Goal: Task Accomplishment & Management: Manage account settings

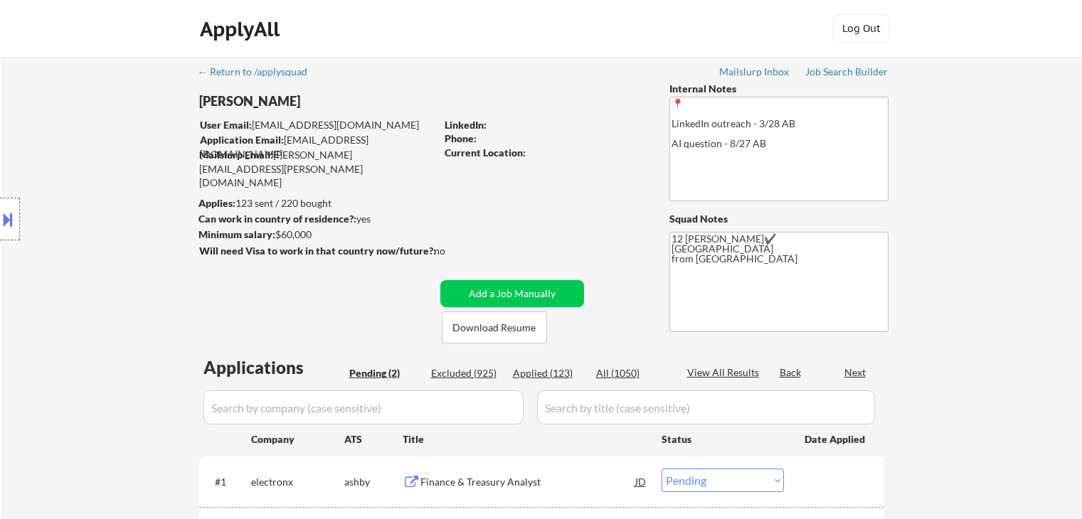
select select ""pending""
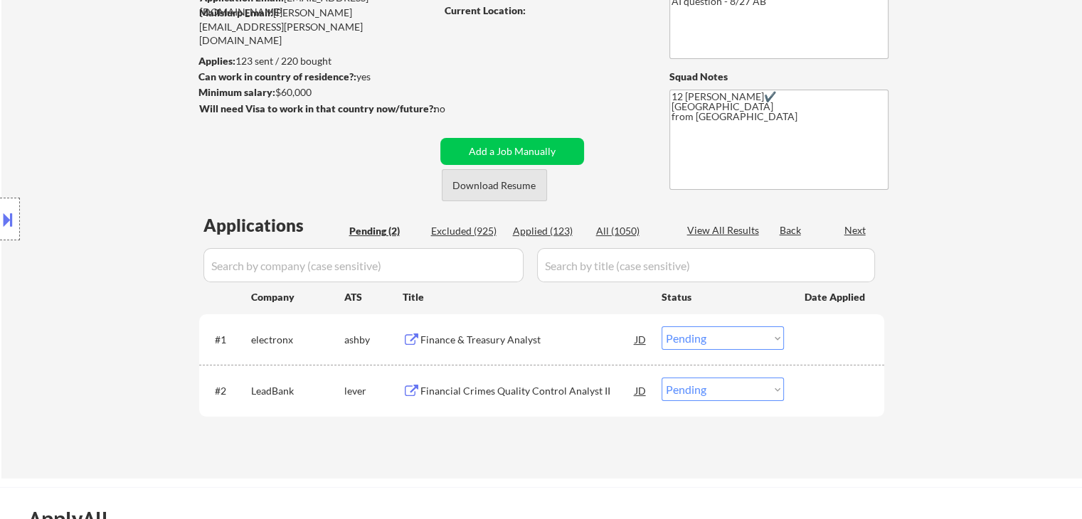
click at [523, 192] on button "Download Resume" at bounding box center [494, 185] width 105 height 32
click at [485, 344] on div "Finance & Treasury Analyst" at bounding box center [528, 340] width 215 height 14
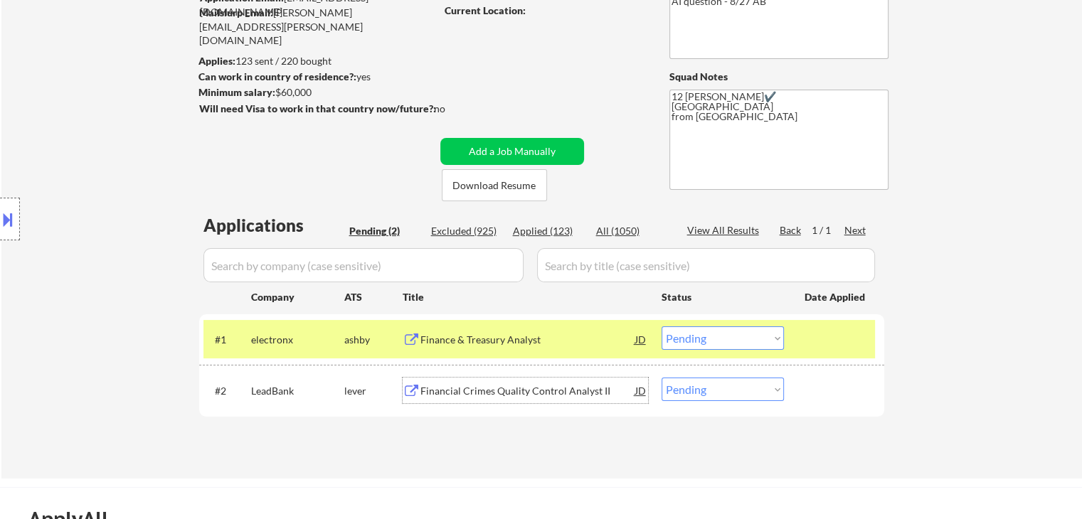
click at [582, 393] on div "Financial Crimes Quality Control Analyst II" at bounding box center [528, 391] width 215 height 14
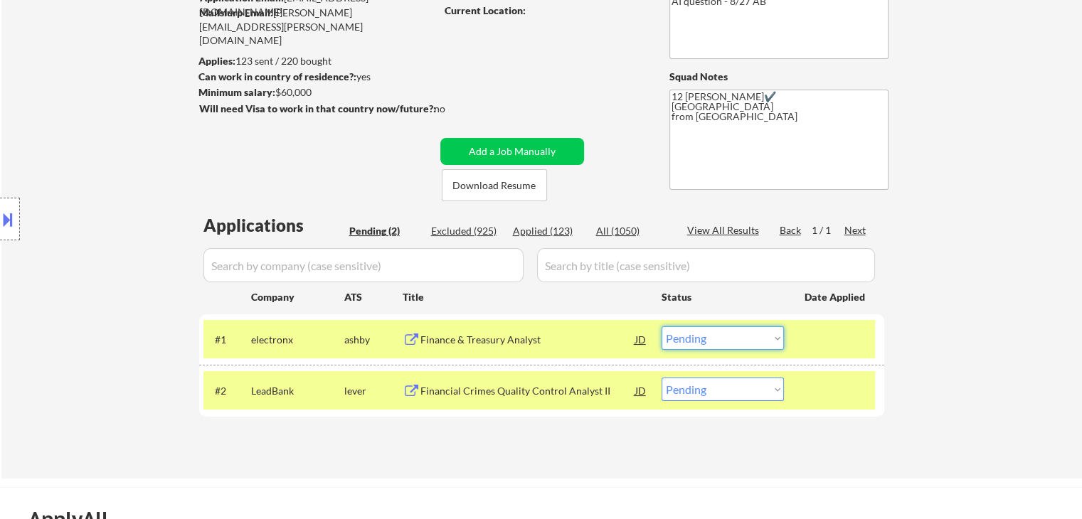
click at [735, 337] on select "Choose an option... Pending Applied Excluded (Questions) Excluded (Expired) Exc…" at bounding box center [723, 338] width 122 height 23
click at [662, 327] on select "Choose an option... Pending Applied Excluded (Questions) Excluded (Expired) Exc…" at bounding box center [723, 338] width 122 height 23
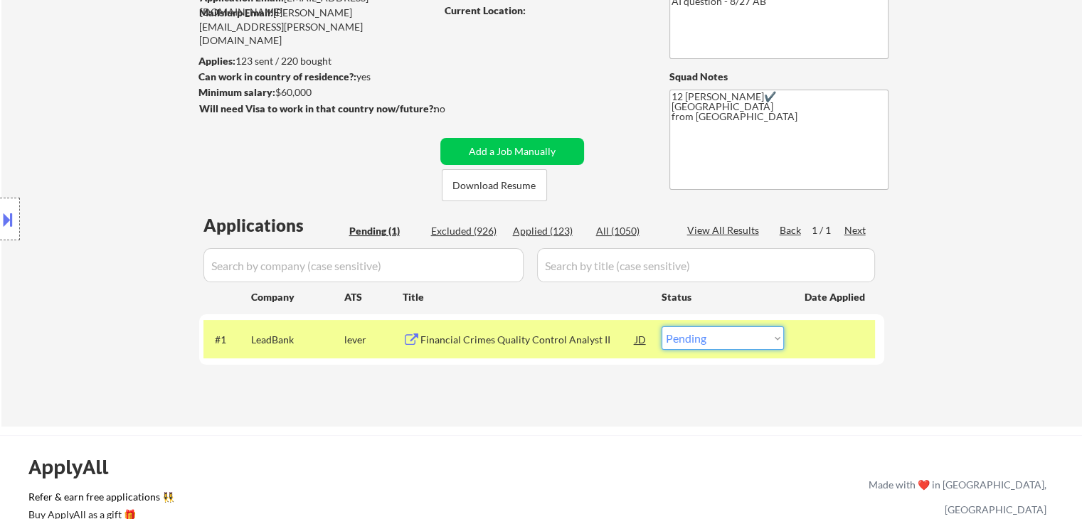
click at [745, 339] on select "Choose an option... Pending Applied Excluded (Questions) Excluded (Expired) Exc…" at bounding box center [723, 338] width 122 height 23
select select ""excluded__bad_match_""
click at [662, 327] on select "Choose an option... Pending Applied Excluded (Questions) Excluded (Expired) Exc…" at bounding box center [723, 338] width 122 height 23
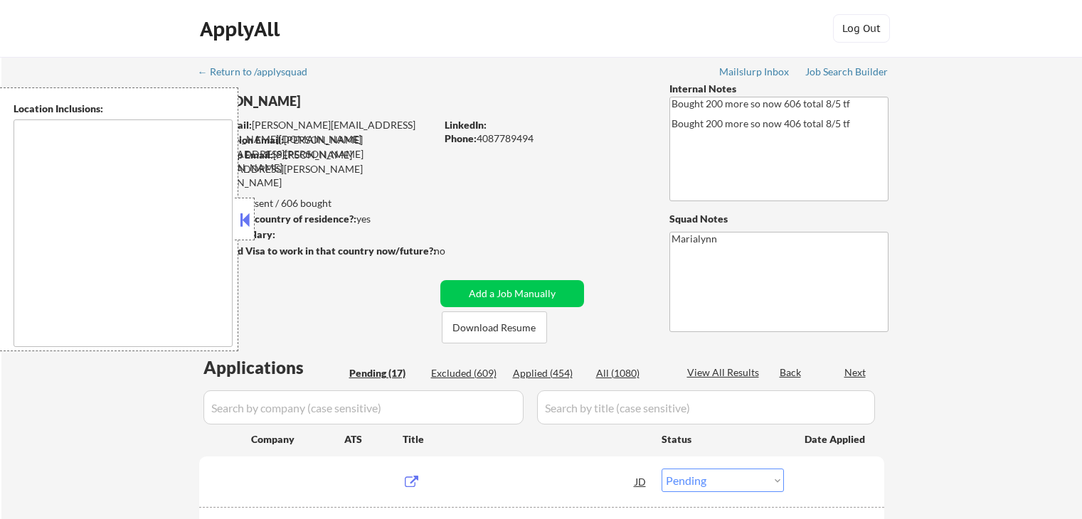
select select ""pending""
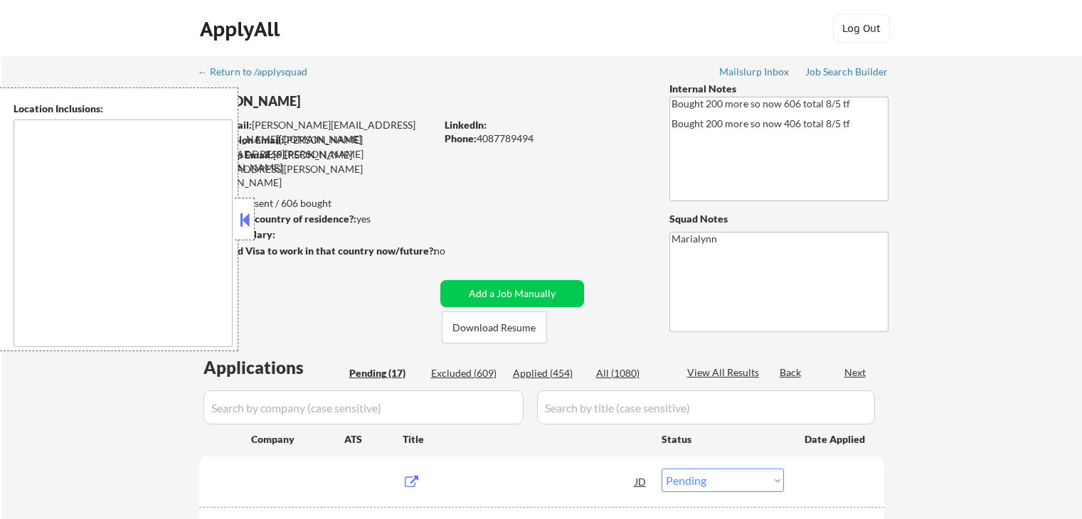
select select ""pending""
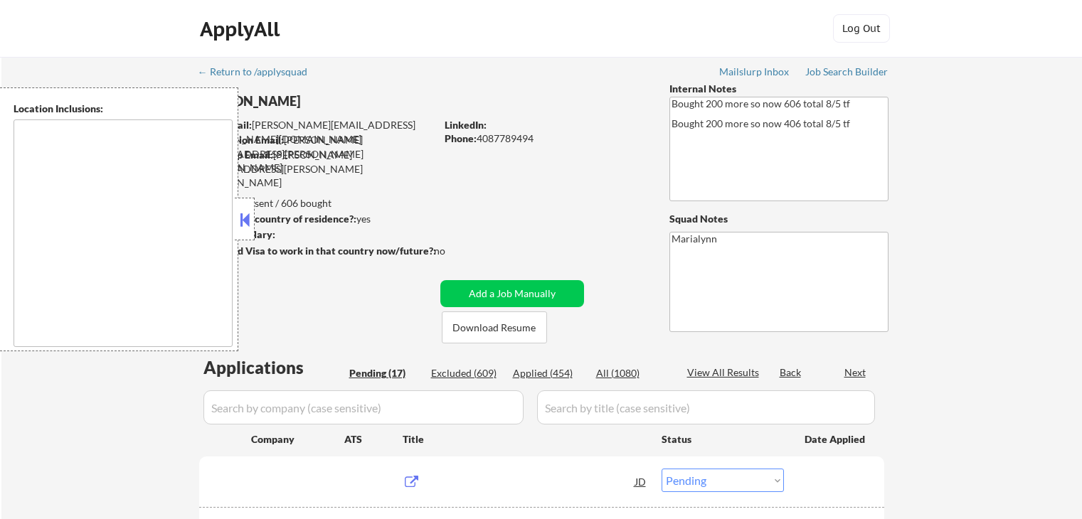
select select ""pending""
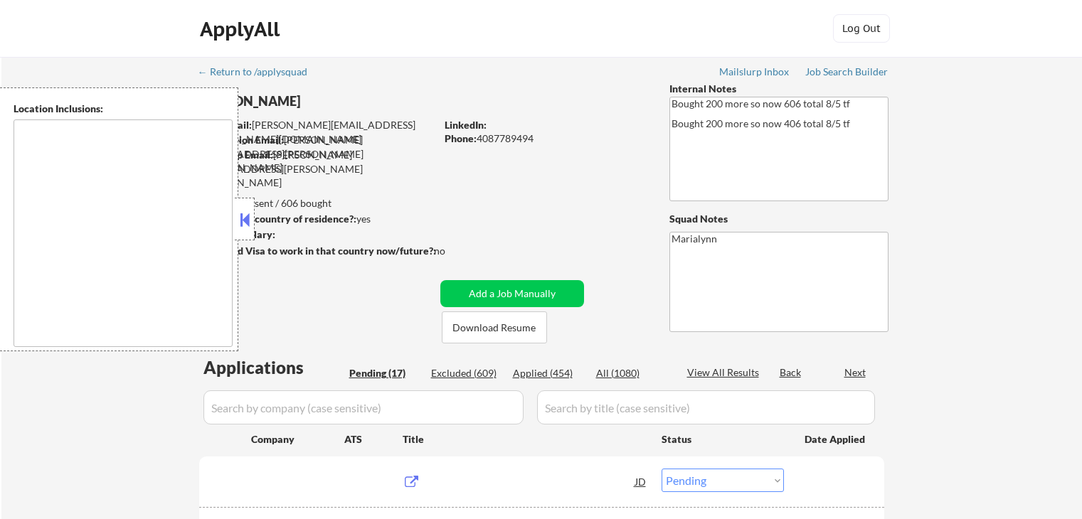
select select ""pending""
click at [244, 220] on button at bounding box center [245, 219] width 16 height 21
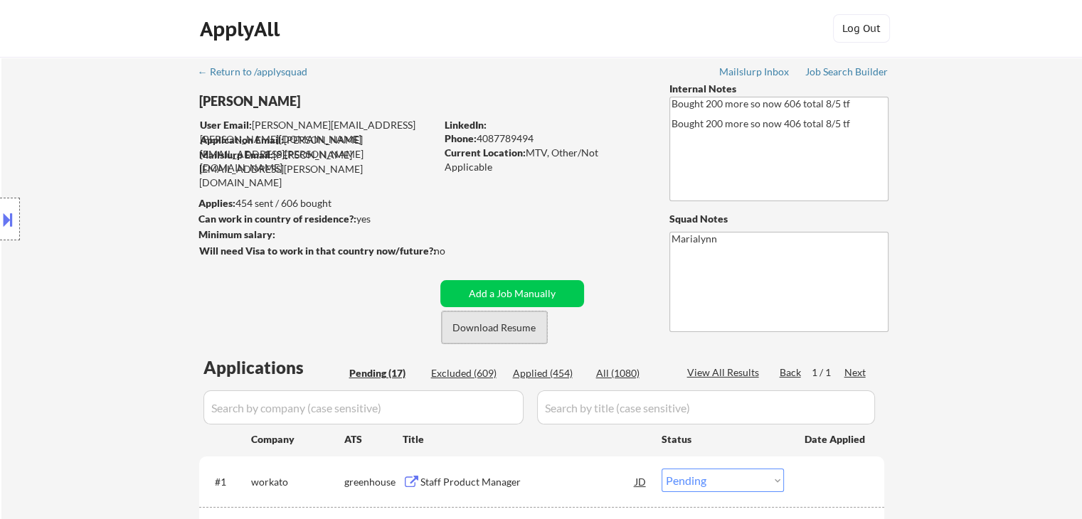
click at [475, 318] on button "Download Resume" at bounding box center [494, 328] width 105 height 32
click at [509, 334] on button "Download Resume" at bounding box center [494, 328] width 105 height 32
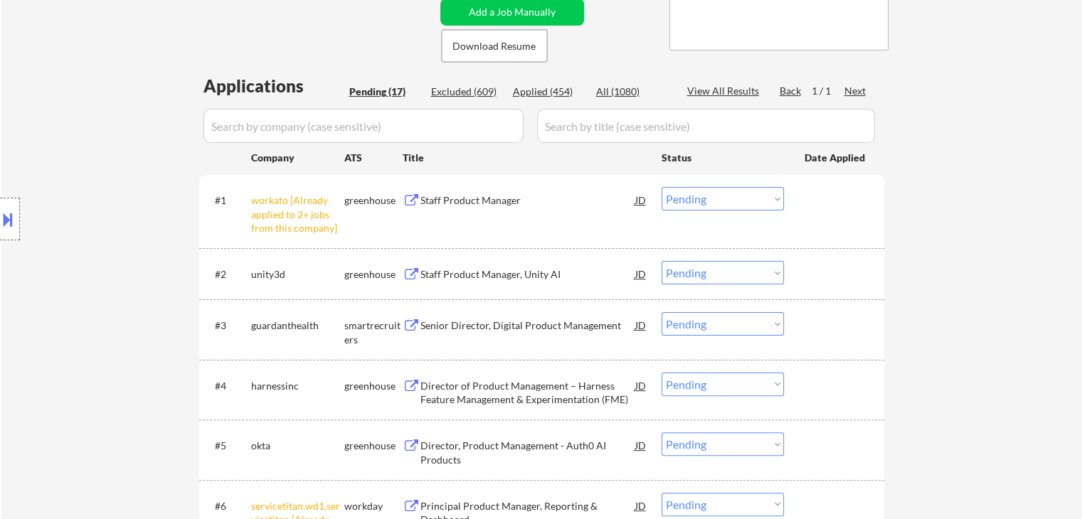
scroll to position [285, 0]
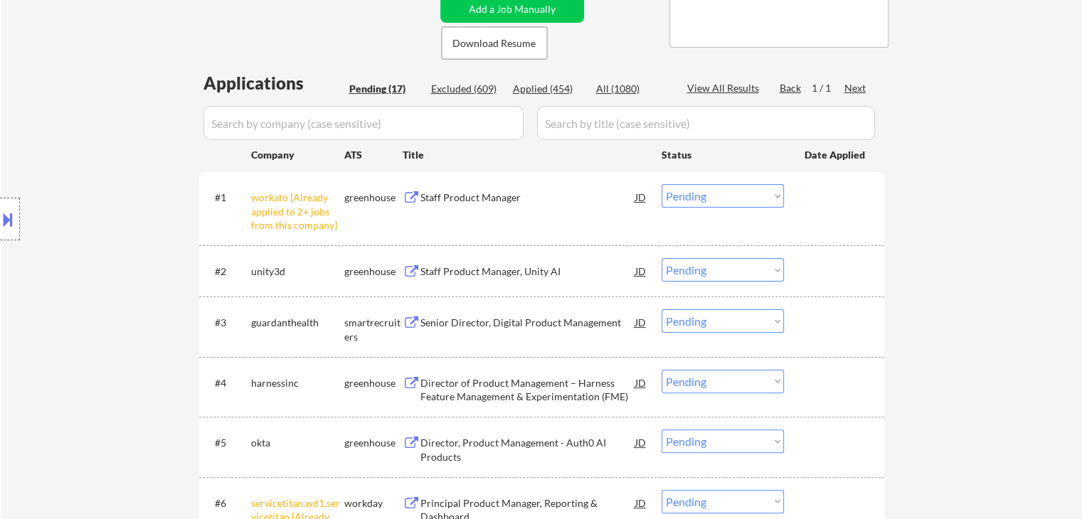
click at [745, 193] on select "Choose an option... Pending Applied Excluded (Questions) Excluded (Expired) Exc…" at bounding box center [723, 195] width 122 height 23
select select ""excluded__other_""
click at [662, 184] on select "Choose an option... Pending Applied Excluded (Questions) Excluded (Expired) Exc…" at bounding box center [723, 195] width 122 height 23
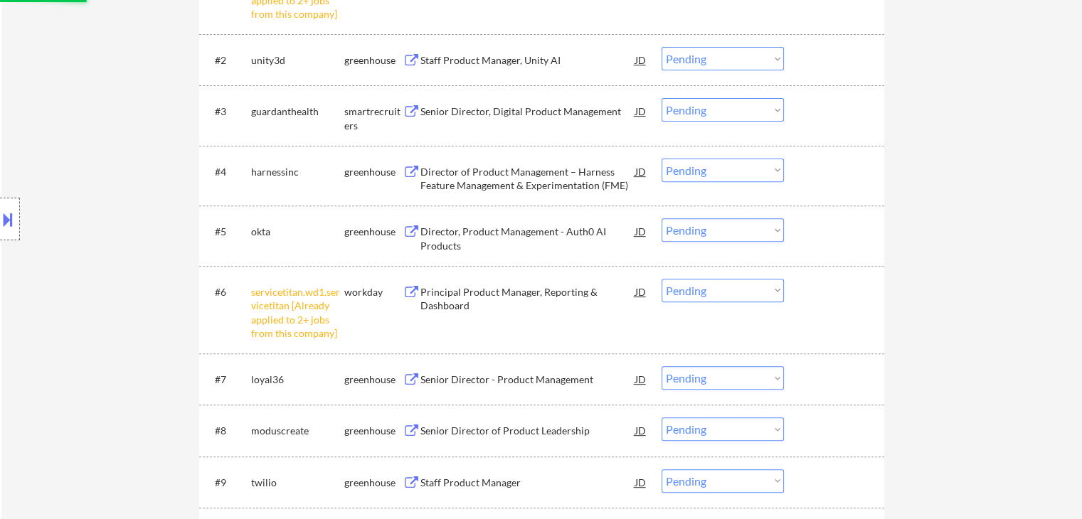
scroll to position [498, 0]
click at [744, 293] on select "Choose an option... Pending Applied Excluded (Questions) Excluded (Expired) Exc…" at bounding box center [723, 288] width 122 height 23
select select ""excluded__other_""
click at [662, 277] on select "Choose an option... Pending Applied Excluded (Questions) Excluded (Expired) Exc…" at bounding box center [723, 288] width 122 height 23
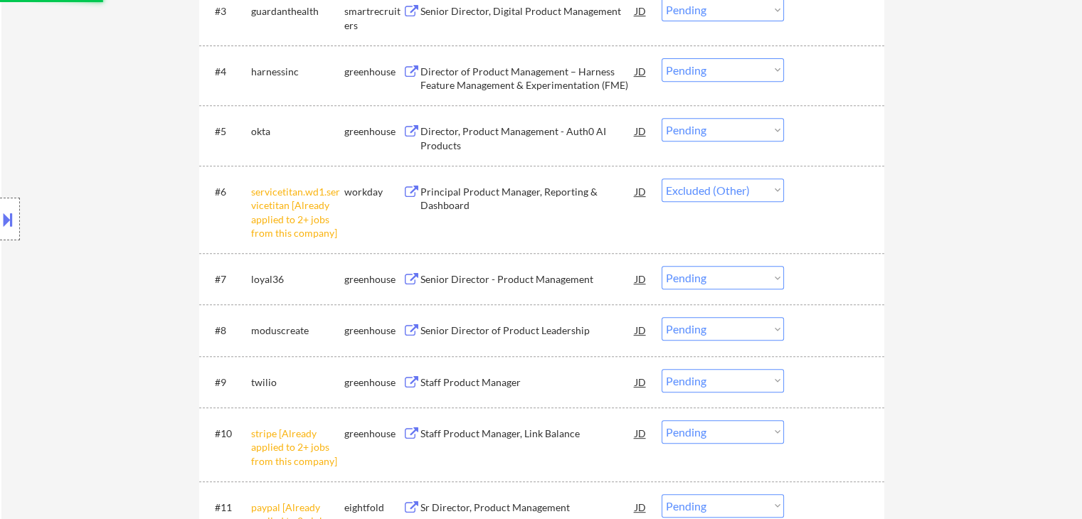
scroll to position [783, 0]
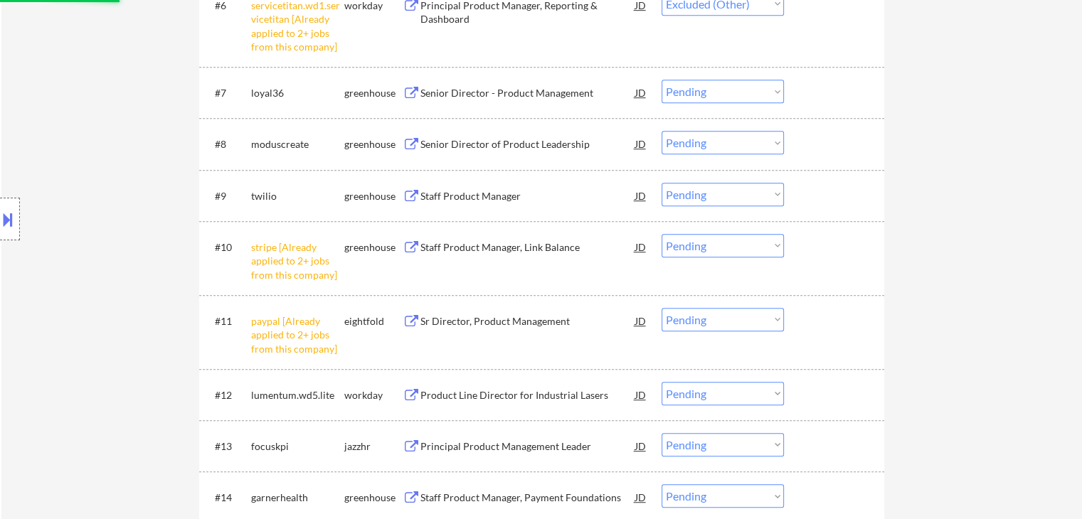
select select ""pending""
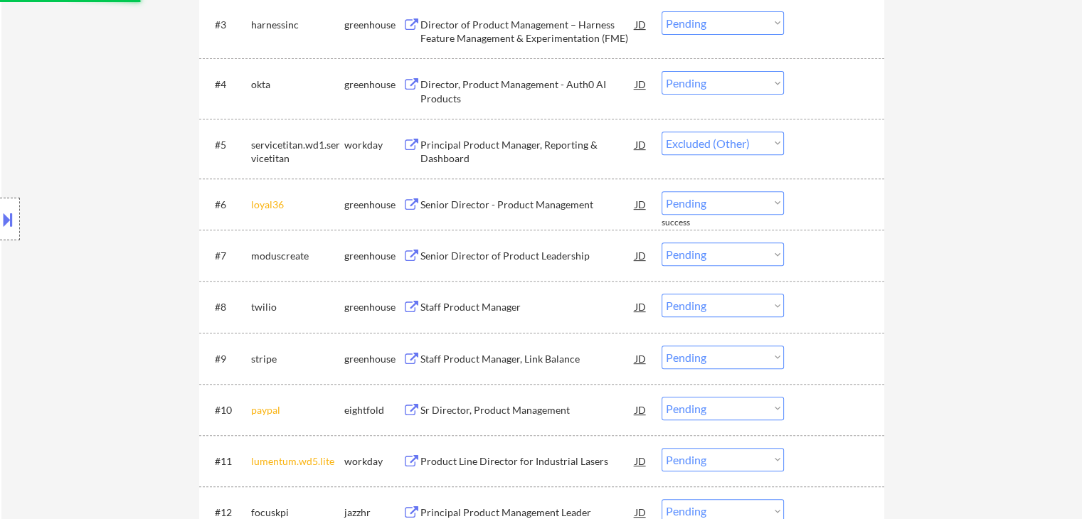
select select ""pending""
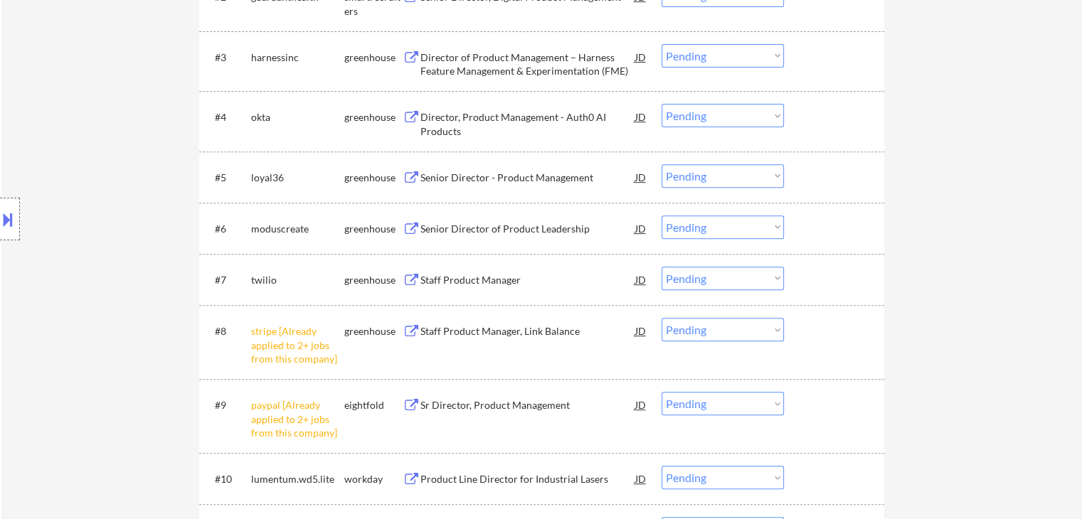
scroll to position [569, 0]
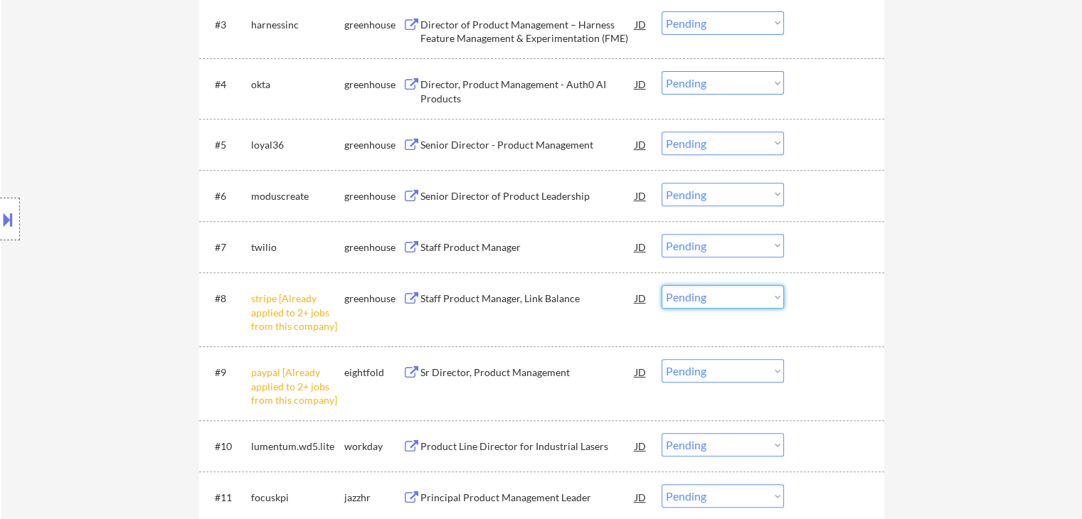
click at [734, 302] on select "Choose an option... Pending Applied Excluded (Questions) Excluded (Expired) Exc…" at bounding box center [723, 296] width 122 height 23
select select ""excluded__other_""
click at [662, 285] on select "Choose an option... Pending Applied Excluded (Questions) Excluded (Expired) Exc…" at bounding box center [723, 296] width 122 height 23
click at [731, 363] on select "Choose an option... Pending Applied Excluded (Questions) Excluded (Expired) Exc…" at bounding box center [723, 370] width 122 height 23
select select ""excluded__other_""
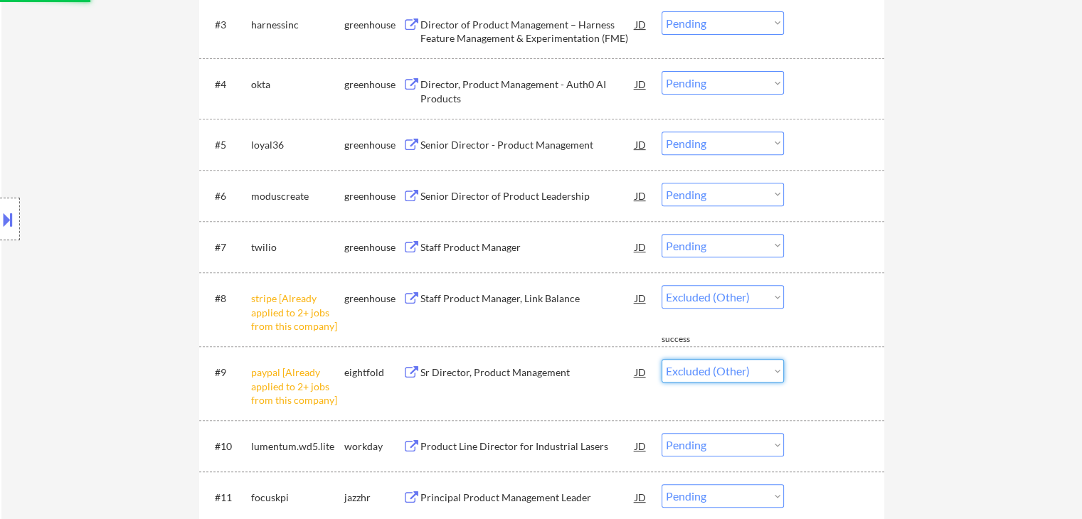
click at [662, 359] on select "Choose an option... Pending Applied Excluded (Questions) Excluded (Expired) Exc…" at bounding box center [723, 370] width 122 height 23
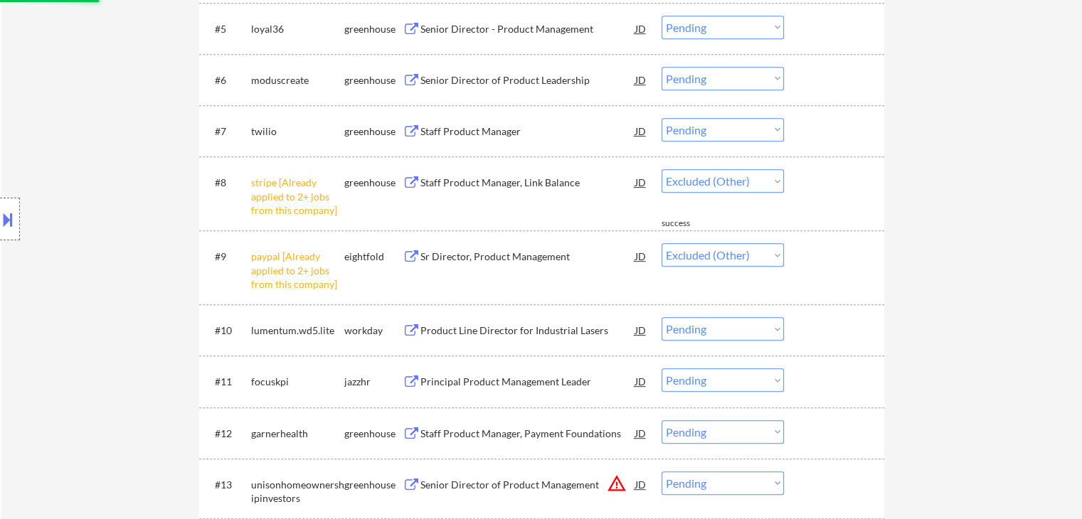
scroll to position [854, 0]
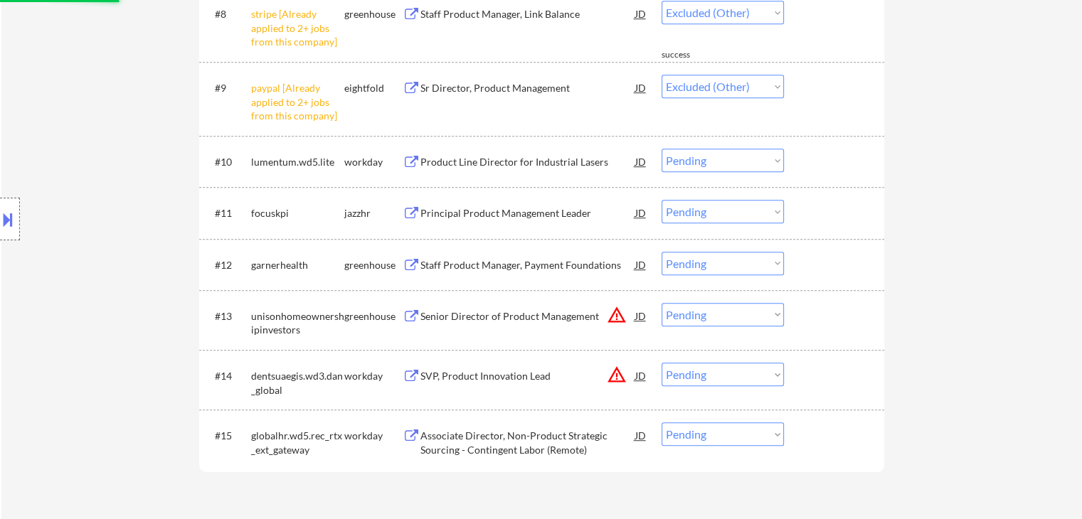
select select ""pending""
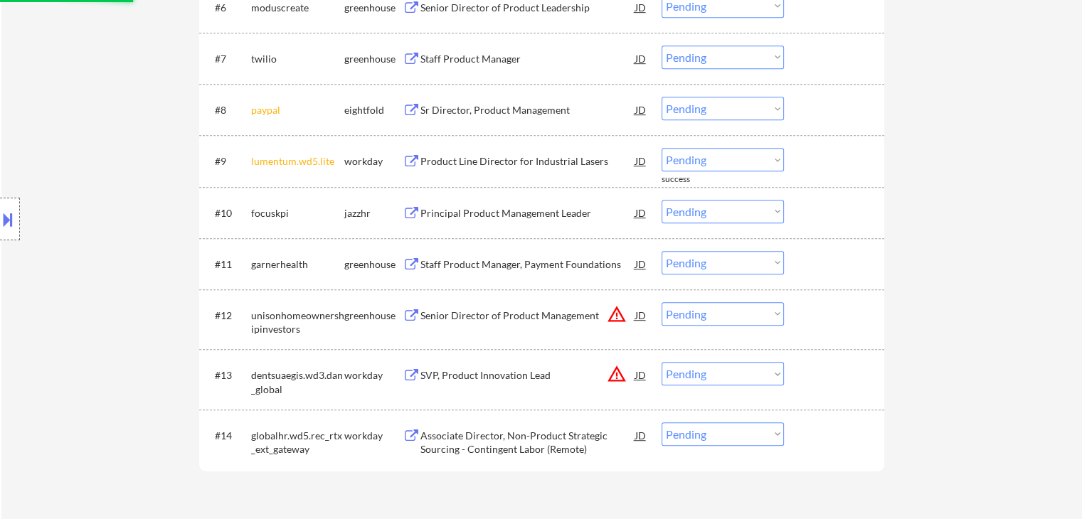
scroll to position [569, 0]
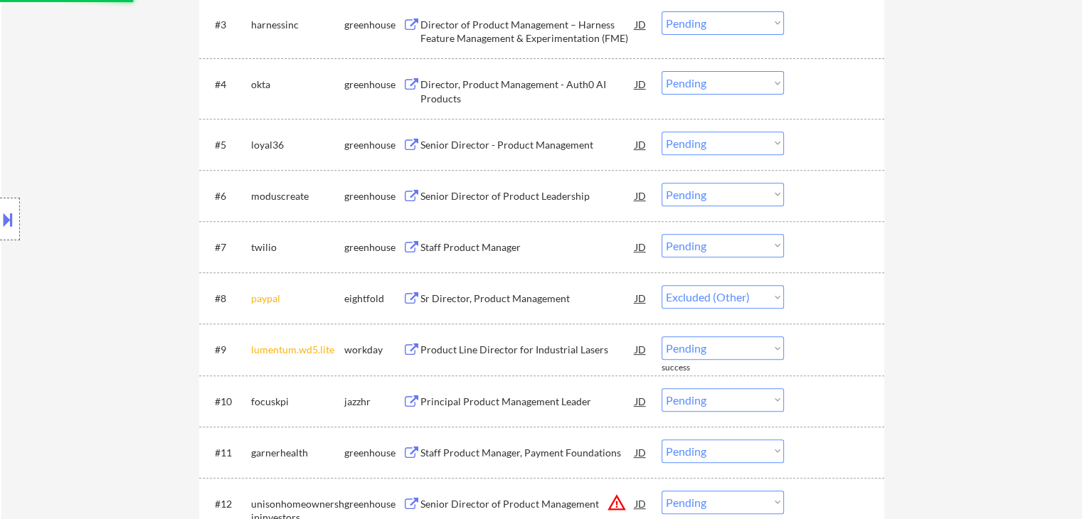
select select ""pending""
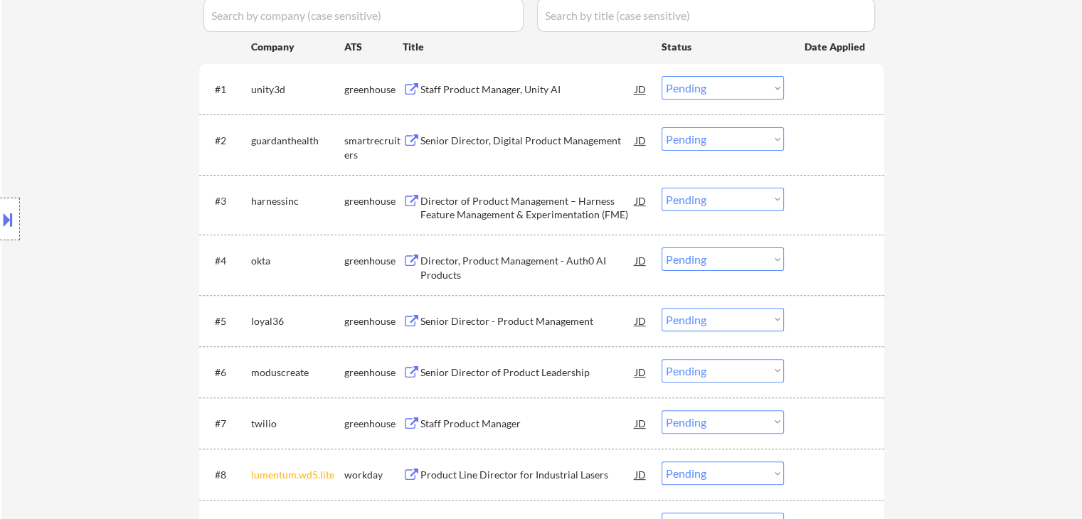
scroll to position [213, 0]
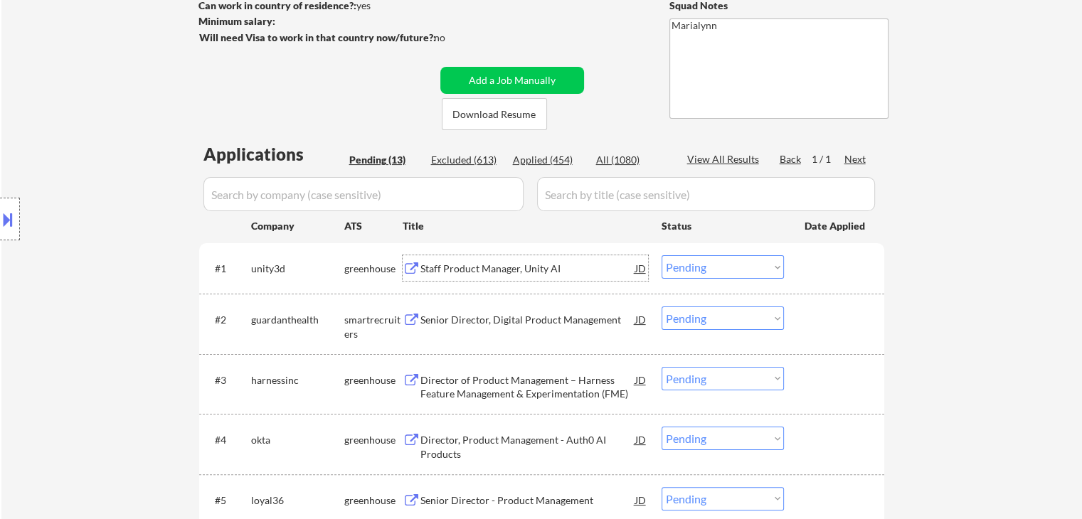
click at [526, 275] on div "Staff Product Manager, Unity AI" at bounding box center [528, 269] width 215 height 14
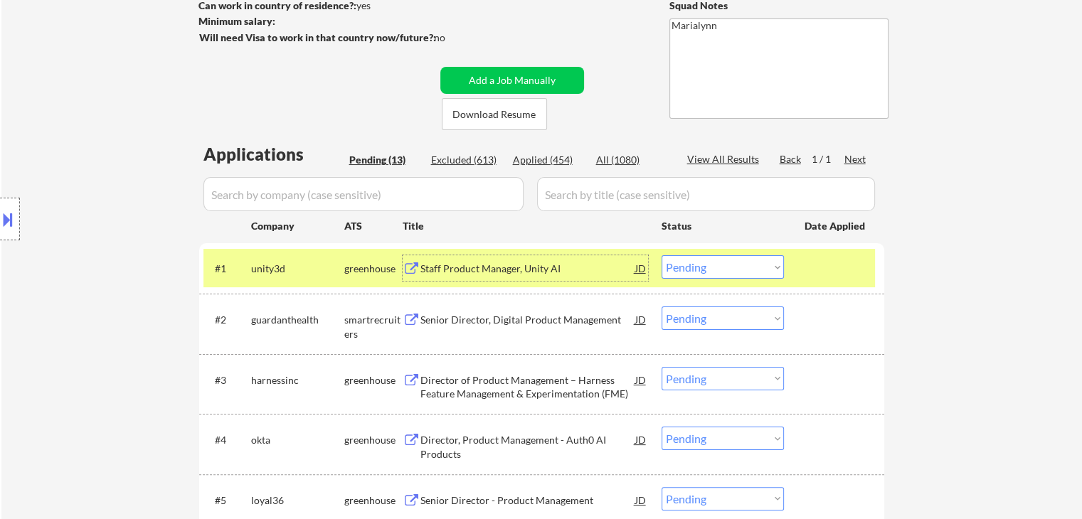
click at [713, 268] on select "Choose an option... Pending Applied Excluded (Questions) Excluded (Expired) Exc…" at bounding box center [723, 266] width 122 height 23
click at [662, 255] on select "Choose an option... Pending Applied Excluded (Questions) Excluded (Expired) Exc…" at bounding box center [723, 266] width 122 height 23
click at [541, 312] on div "Senior Director, Digital Product Management" at bounding box center [528, 320] width 215 height 26
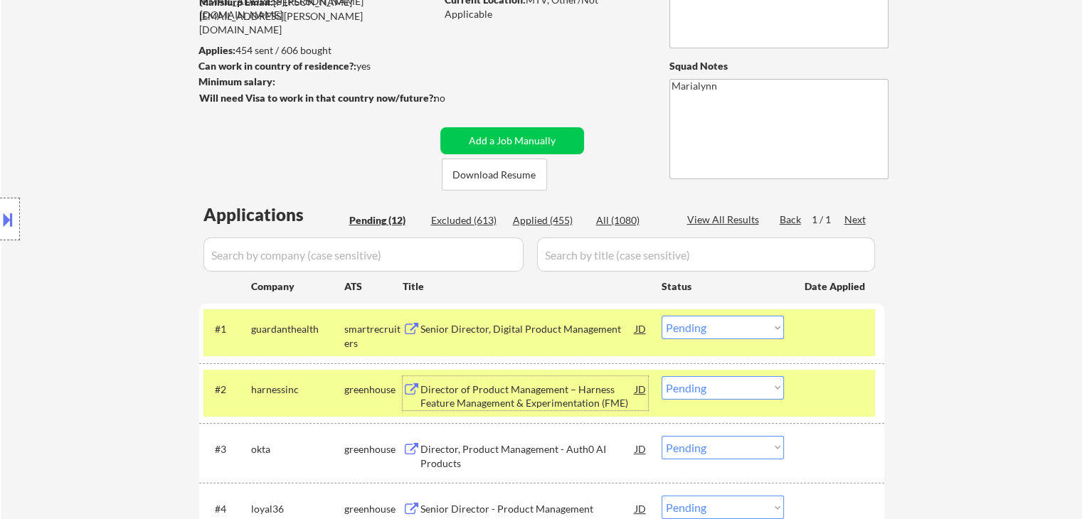
scroll to position [71, 0]
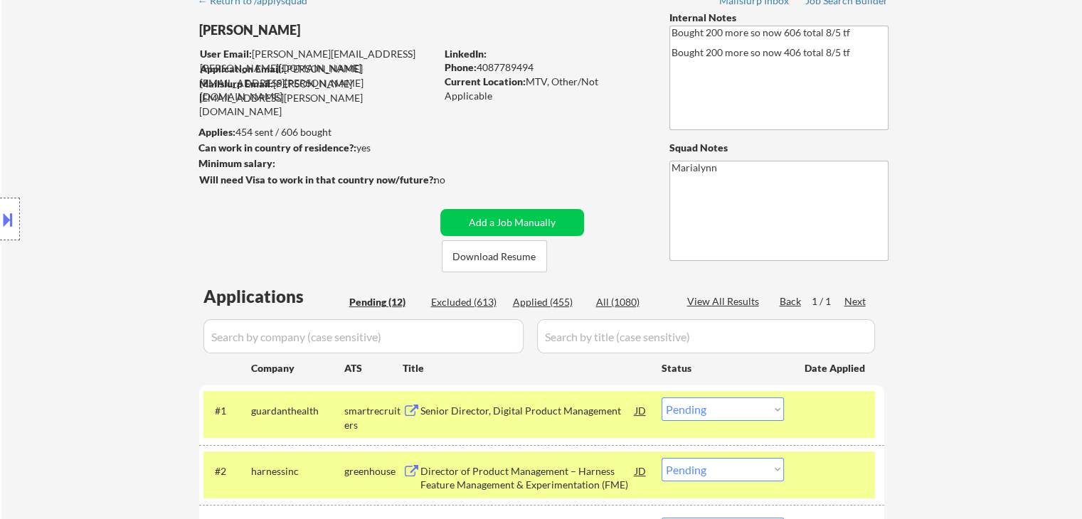
click at [1, 226] on button at bounding box center [8, 219] width 16 height 23
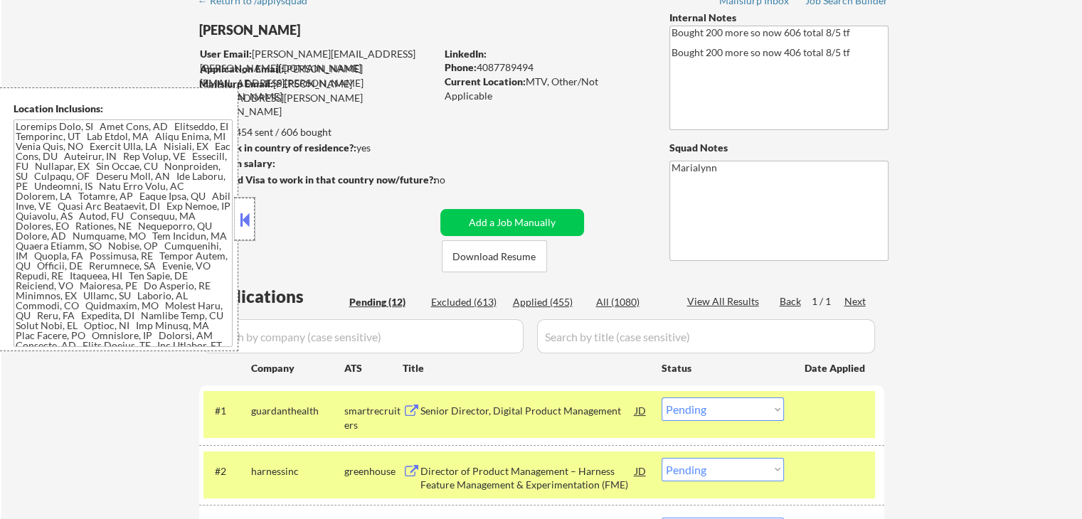
drag, startPoint x: 250, startPoint y: 208, endPoint x: 271, endPoint y: 213, distance: 21.9
click at [250, 210] on div at bounding box center [245, 219] width 20 height 43
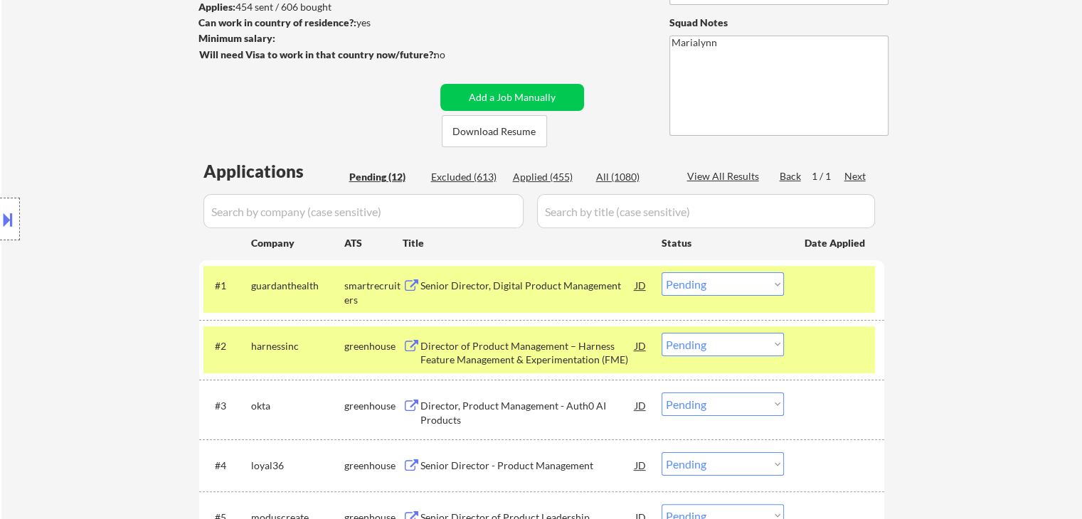
scroll to position [356, 0]
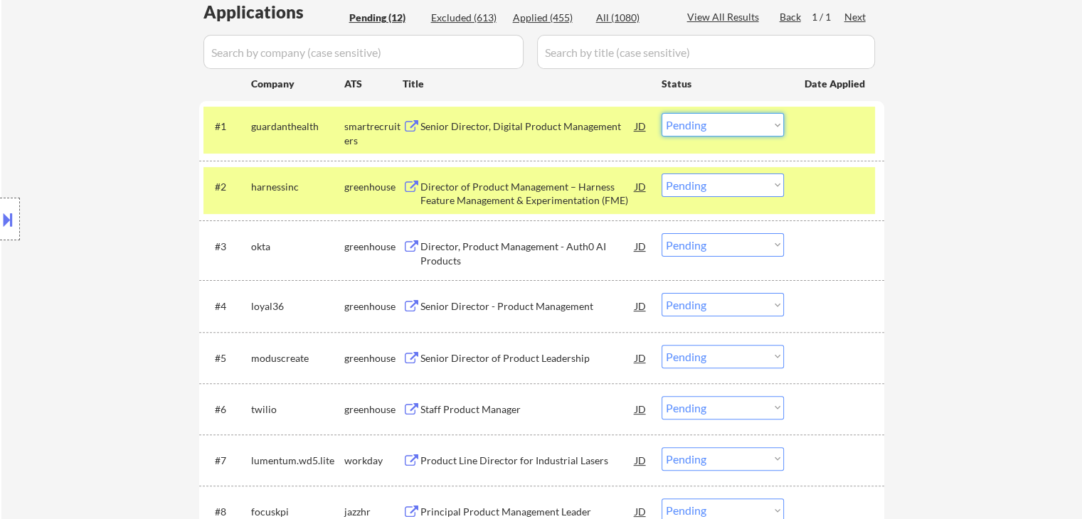
click at [723, 124] on select "Choose an option... Pending Applied Excluded (Questions) Excluded (Expired) Exc…" at bounding box center [723, 124] width 122 height 23
click at [662, 113] on select "Choose an option... Pending Applied Excluded (Questions) Excluded (Expired) Exc…" at bounding box center [723, 124] width 122 height 23
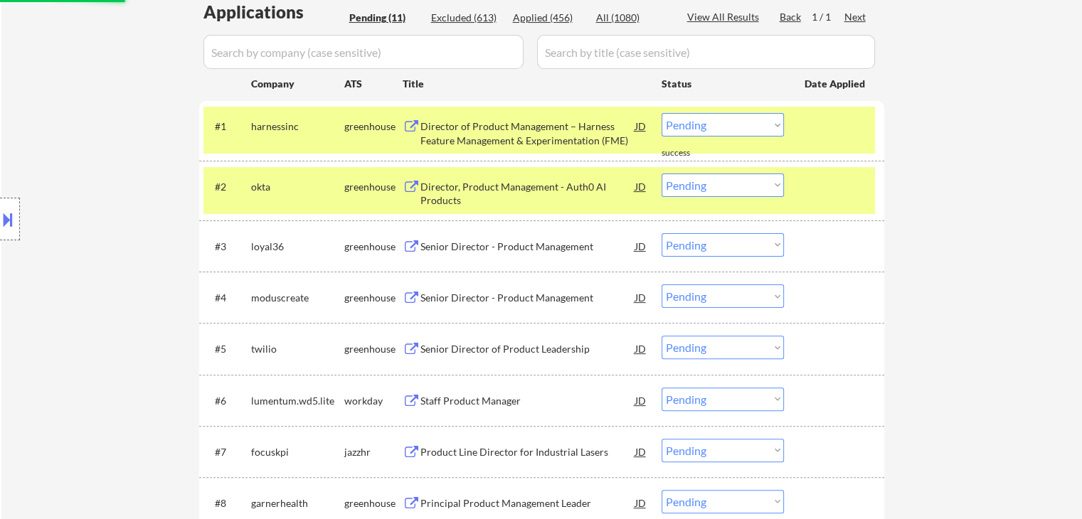
click at [314, 201] on div "#2 okta greenhouse Director, Product Management - Auth0 AI Products JD Choose a…" at bounding box center [539, 190] width 672 height 47
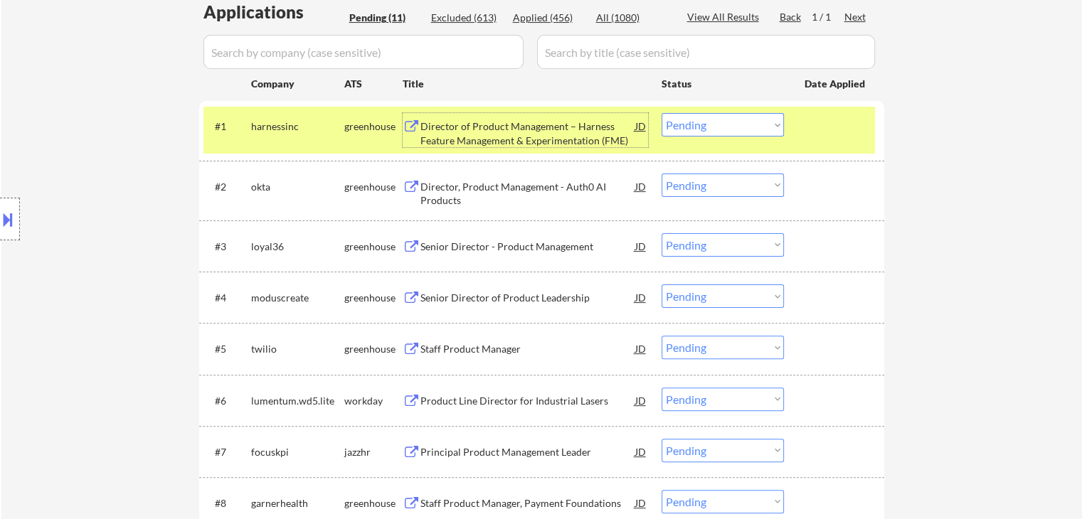
click at [524, 125] on div "Director of Product Management – Harness Feature Management & Experimentation (…" at bounding box center [528, 134] width 215 height 28
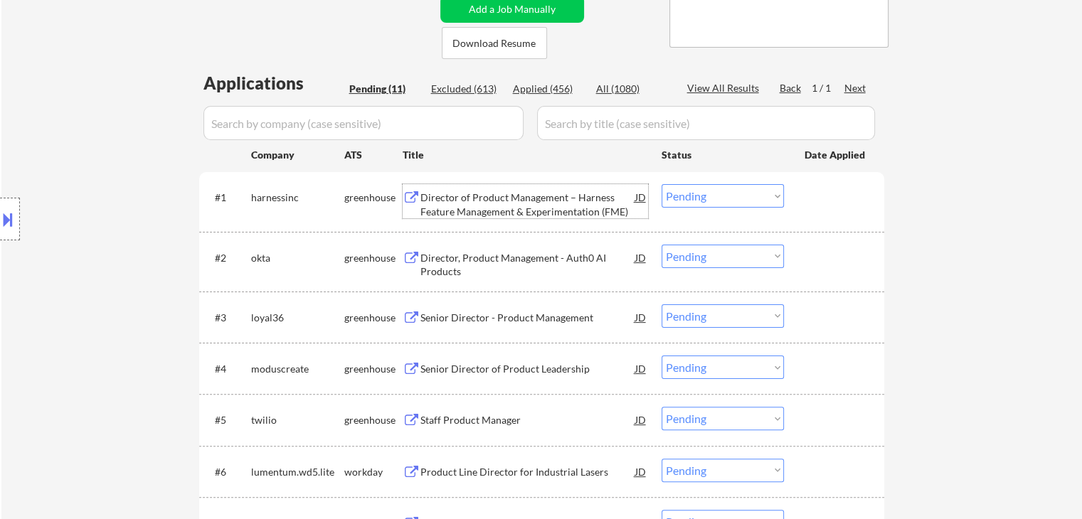
scroll to position [71, 0]
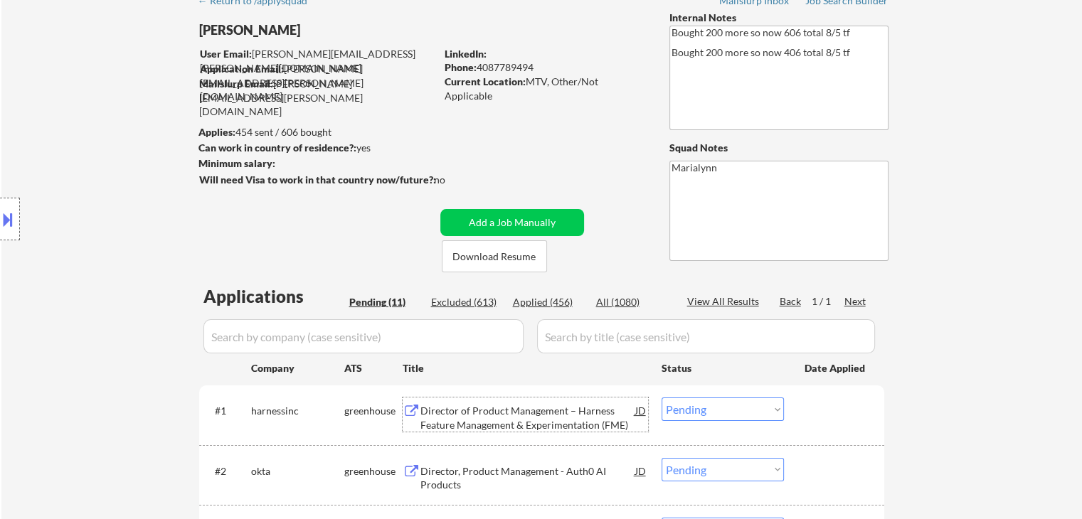
click at [694, 403] on select "Choose an option... Pending Applied Excluded (Questions) Excluded (Expired) Exc…" at bounding box center [723, 409] width 122 height 23
click at [662, 398] on select "Choose an option... Pending Applied Excluded (Questions) Excluded (Expired) Exc…" at bounding box center [723, 409] width 122 height 23
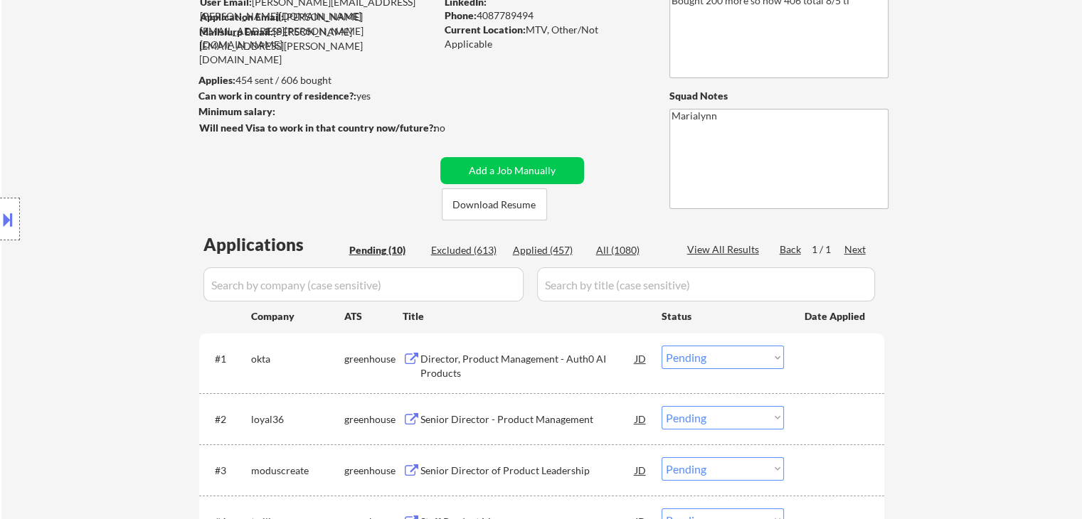
scroll to position [285, 0]
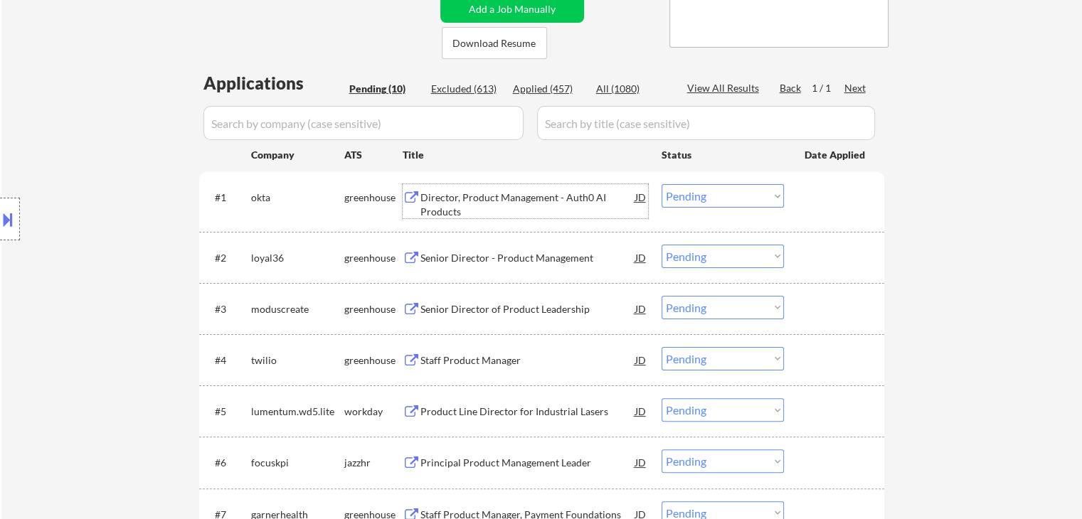
click at [490, 205] on div "Director, Product Management - Auth0 AI Products" at bounding box center [528, 205] width 215 height 28
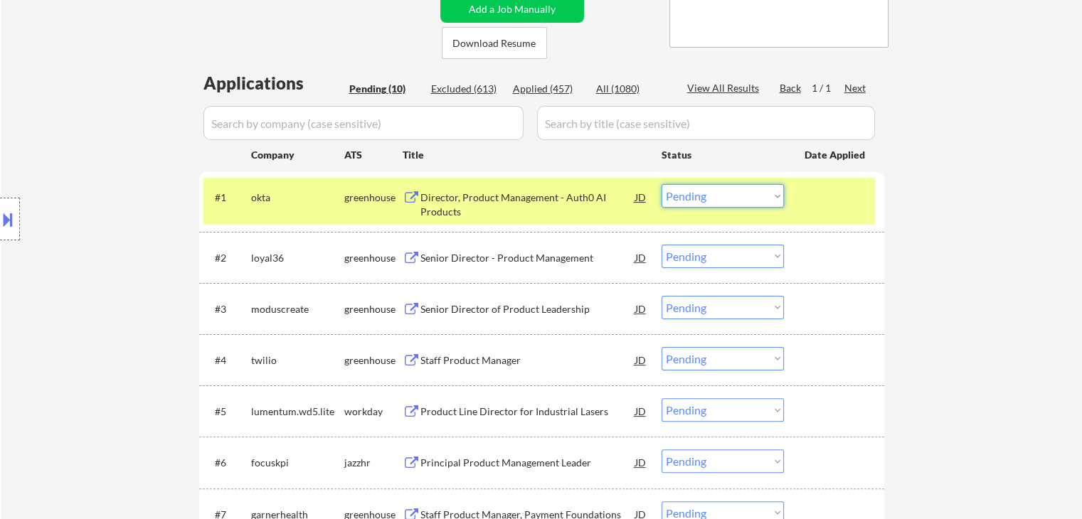
drag, startPoint x: 701, startPoint y: 196, endPoint x: 701, endPoint y: 206, distance: 10.0
click at [701, 198] on select "Choose an option... Pending Applied Excluded (Questions) Excluded (Expired) Exc…" at bounding box center [723, 195] width 122 height 23
click at [662, 184] on select "Choose an option... Pending Applied Excluded (Questions) Excluded (Expired) Exc…" at bounding box center [723, 195] width 122 height 23
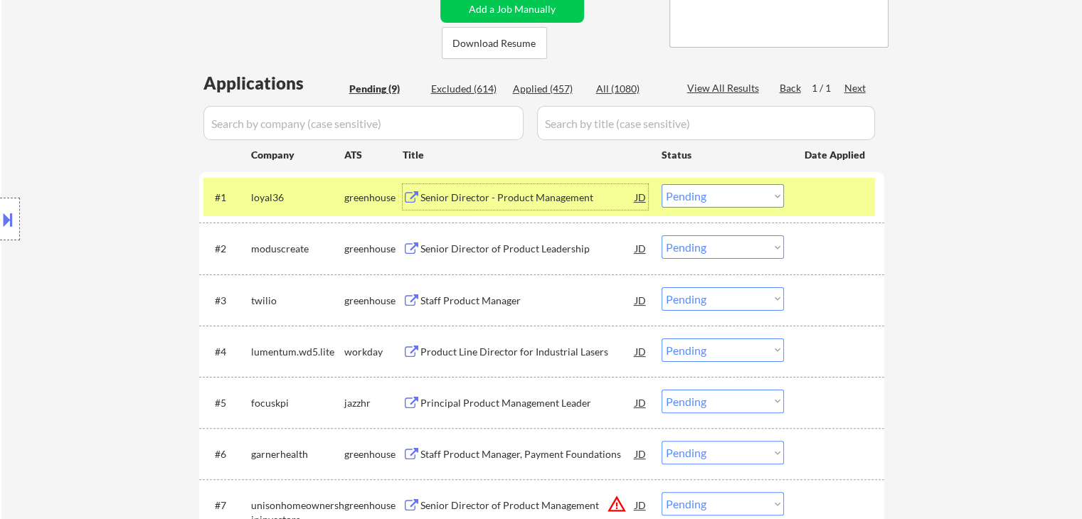
click at [475, 206] on div "Senior Director - Product Management" at bounding box center [528, 197] width 215 height 26
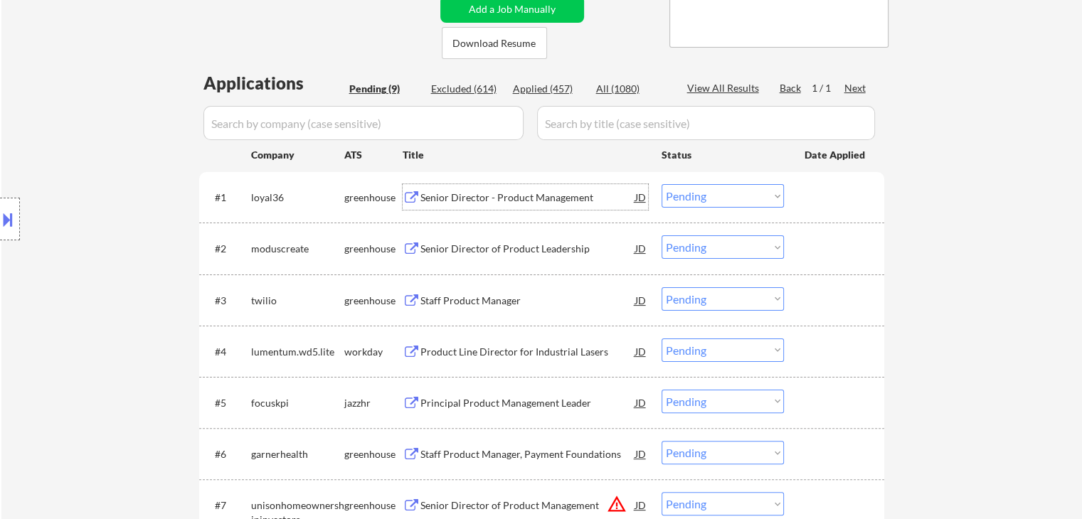
click at [495, 185] on div "Senior Director - Product Management" at bounding box center [528, 197] width 215 height 26
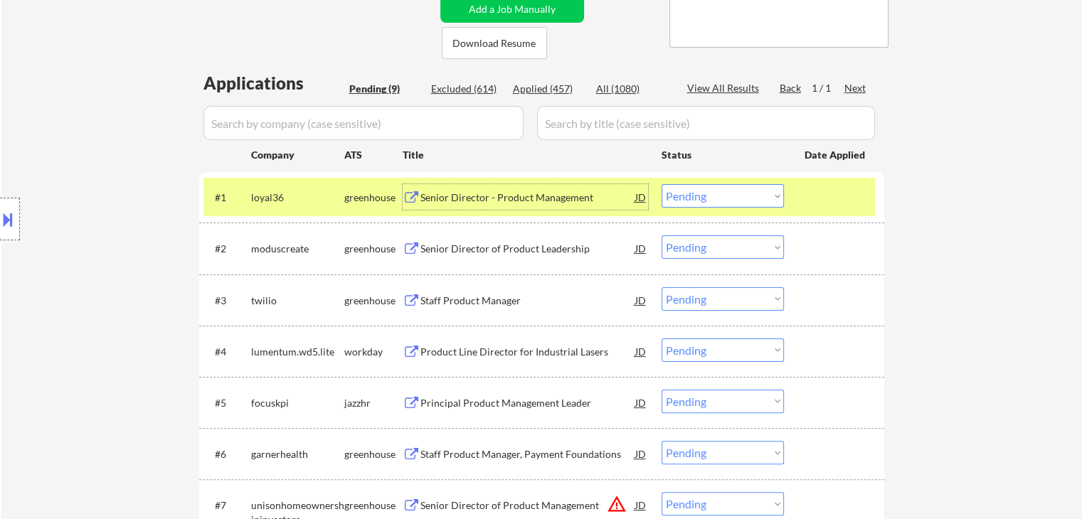
click at [697, 189] on select "Choose an option... Pending Applied Excluded (Questions) Excluded (Expired) Exc…" at bounding box center [723, 195] width 122 height 23
click at [662, 184] on select "Choose an option... Pending Applied Excluded (Questions) Excluded (Expired) Exc…" at bounding box center [723, 195] width 122 height 23
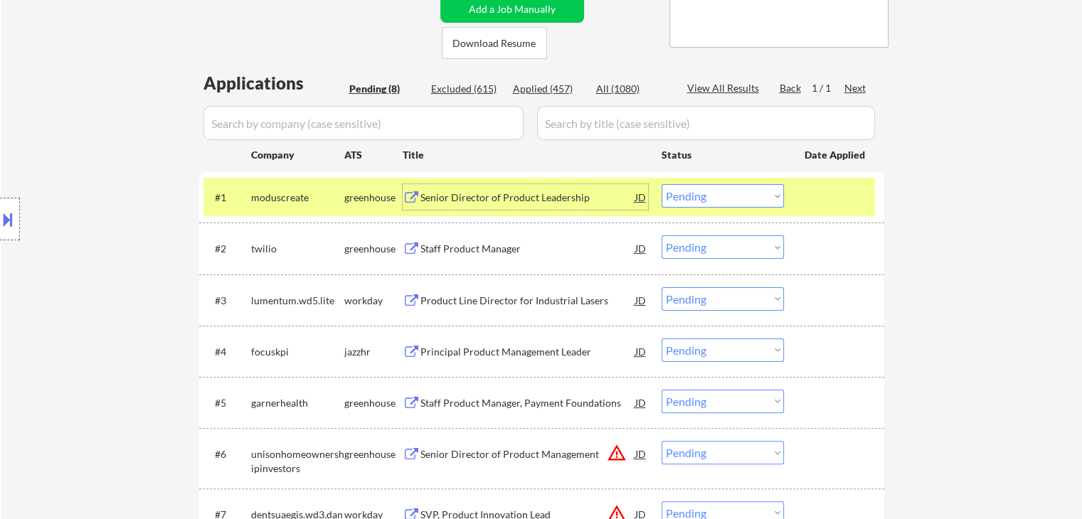
click at [559, 196] on div "Senior Director of Product Leadership" at bounding box center [528, 198] width 215 height 14
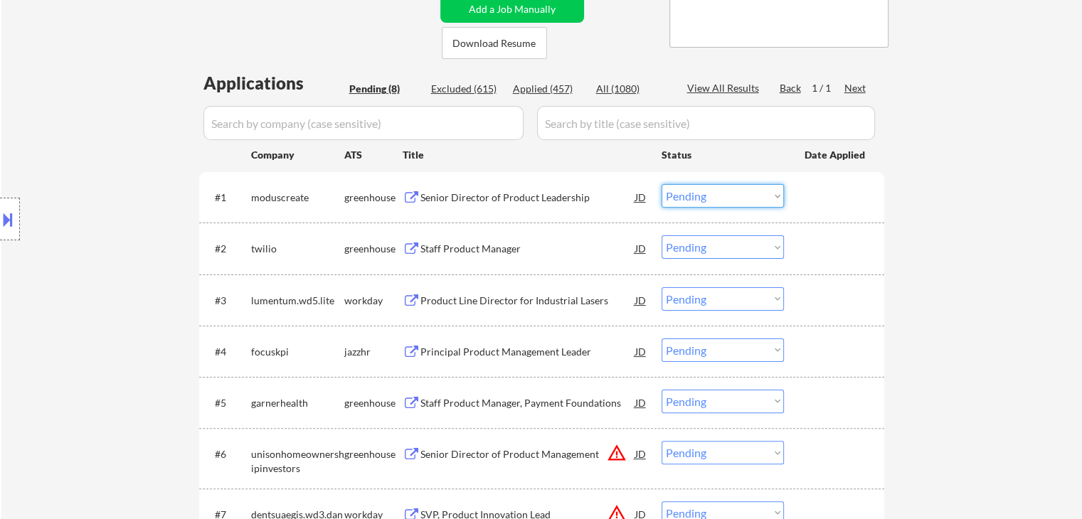
click at [724, 196] on select "Choose an option... Pending Applied Excluded (Questions) Excluded (Expired) Exc…" at bounding box center [723, 195] width 122 height 23
click at [712, 199] on select "Choose an option... Pending Applied Excluded (Questions) Excluded (Expired) Exc…" at bounding box center [723, 195] width 122 height 23
click at [662, 184] on select "Choose an option... Pending Applied Excluded (Questions) Excluded (Expired) Exc…" at bounding box center [723, 195] width 122 height 23
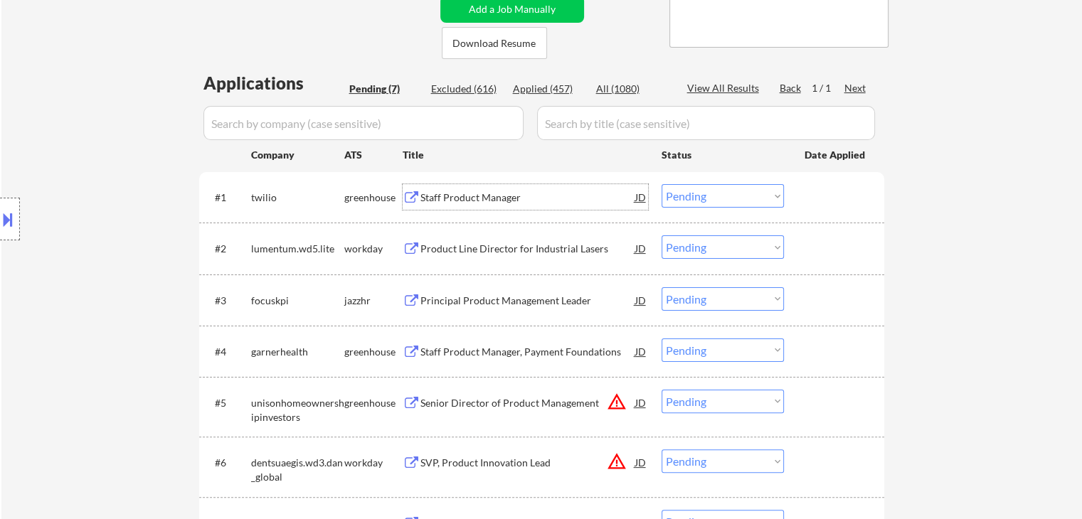
click at [482, 197] on div "Staff Product Manager" at bounding box center [528, 198] width 215 height 14
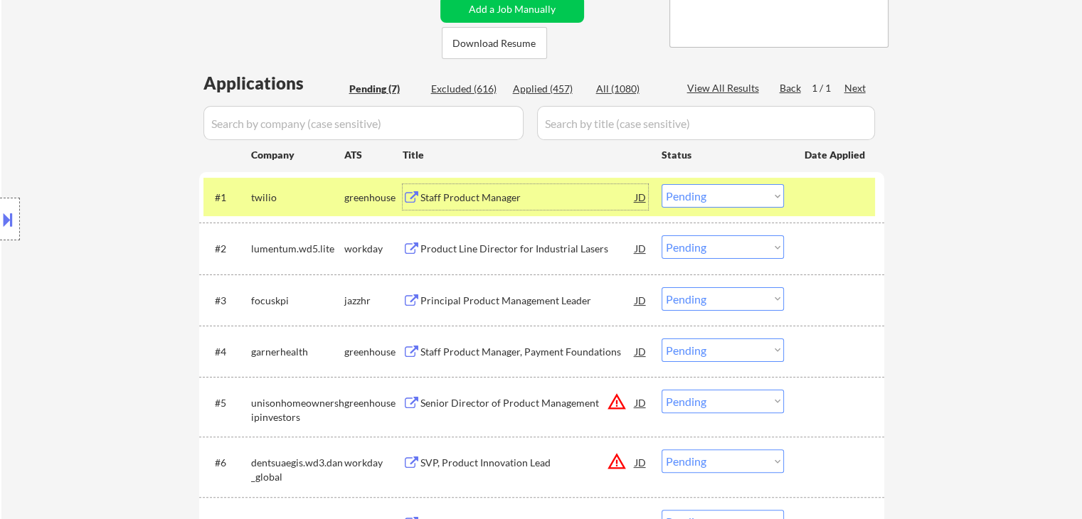
drag, startPoint x: 687, startPoint y: 184, endPoint x: 692, endPoint y: 191, distance: 9.3
click at [689, 189] on select "Choose an option... Pending Applied Excluded (Questions) Excluded (Expired) Exc…" at bounding box center [723, 195] width 122 height 23
click at [662, 184] on select "Choose an option... Pending Applied Excluded (Questions) Excluded (Expired) Exc…" at bounding box center [723, 195] width 122 height 23
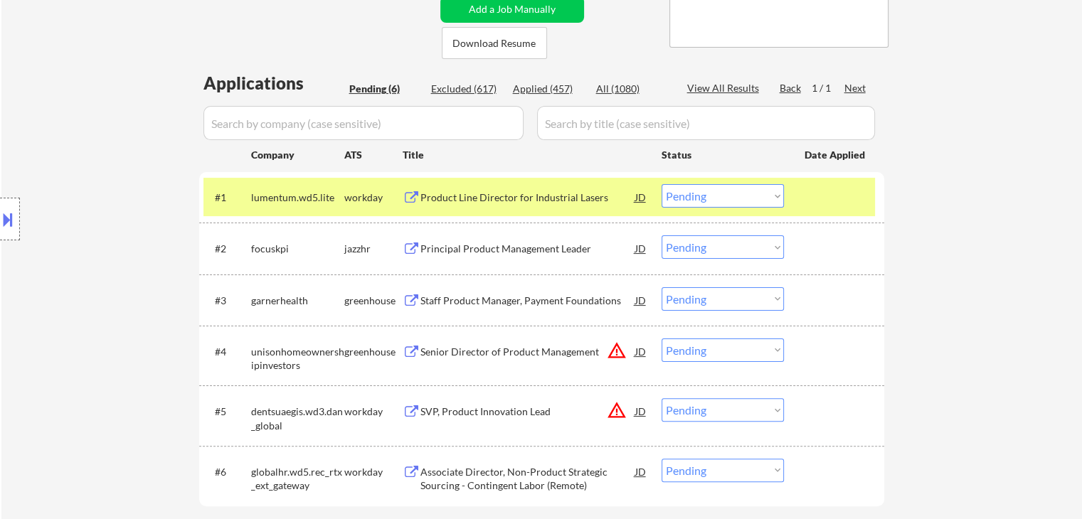
click at [486, 196] on div "Product Line Director for Industrial Lasers" at bounding box center [528, 198] width 215 height 14
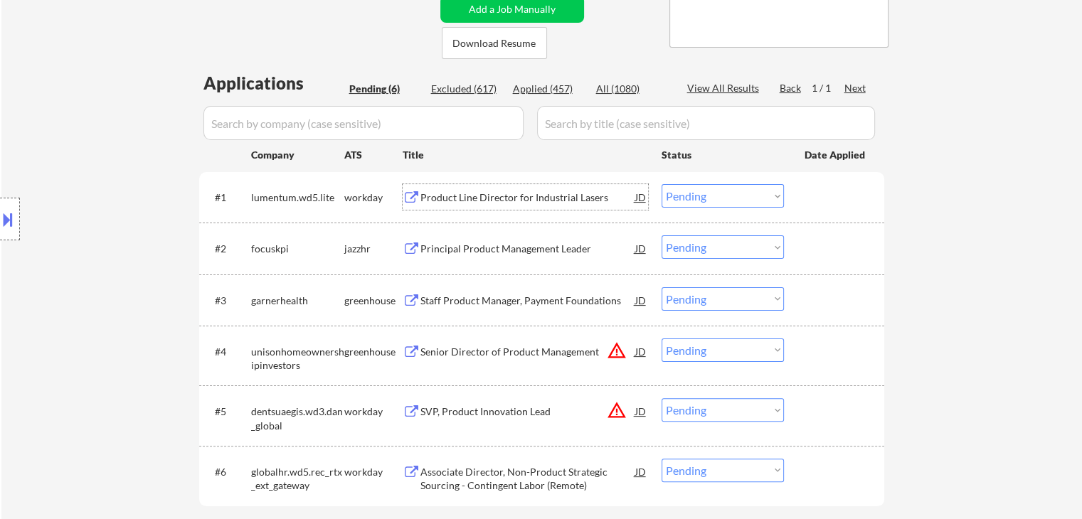
click at [702, 198] on select "Choose an option... Pending Applied Excluded (Questions) Excluded (Expired) Exc…" at bounding box center [723, 195] width 122 height 23
click at [662, 184] on select "Choose an option... Pending Applied Excluded (Questions) Excluded (Expired) Exc…" at bounding box center [723, 195] width 122 height 23
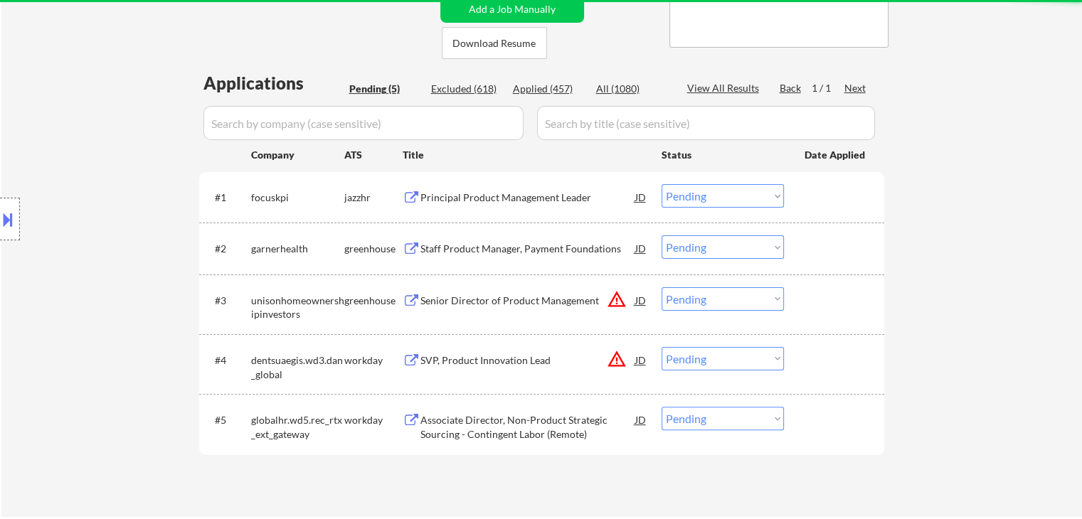
click at [520, 205] on div "Principal Product Management Leader" at bounding box center [528, 197] width 215 height 26
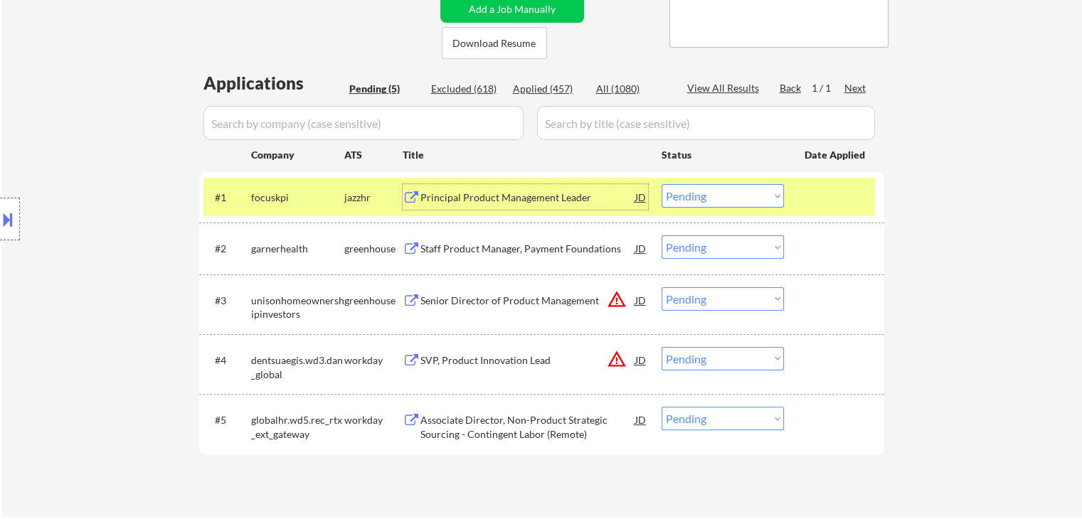
drag, startPoint x: 713, startPoint y: 191, endPoint x: 713, endPoint y: 206, distance: 15.7
click at [713, 194] on select "Choose an option... Pending Applied Excluded (Questions) Excluded (Expired) Exc…" at bounding box center [723, 195] width 122 height 23
click at [662, 184] on select "Choose an option... Pending Applied Excluded (Questions) Excluded (Expired) Exc…" at bounding box center [723, 195] width 122 height 23
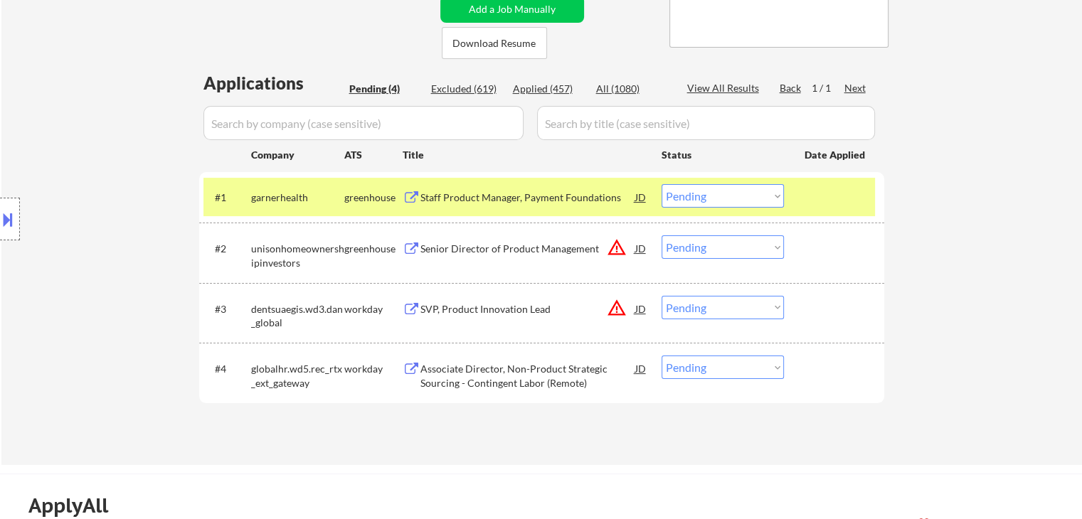
click at [512, 208] on div "Staff Product Manager, Payment Foundations" at bounding box center [528, 197] width 215 height 26
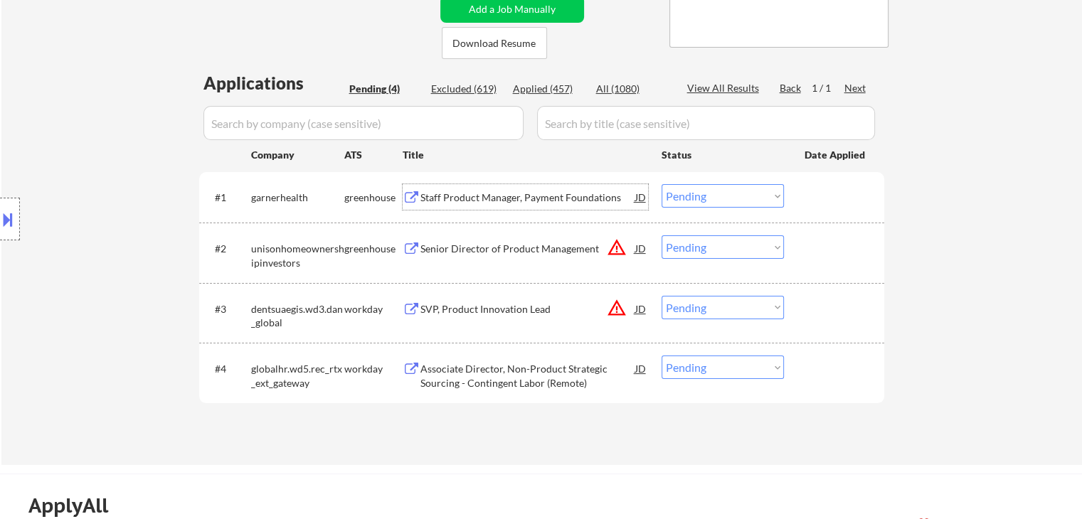
click at [702, 201] on select "Choose an option... Pending Applied Excluded (Questions) Excluded (Expired) Exc…" at bounding box center [723, 195] width 122 height 23
click at [662, 184] on select "Choose an option... Pending Applied Excluded (Questions) Excluded (Expired) Exc…" at bounding box center [723, 195] width 122 height 23
select select ""pending""
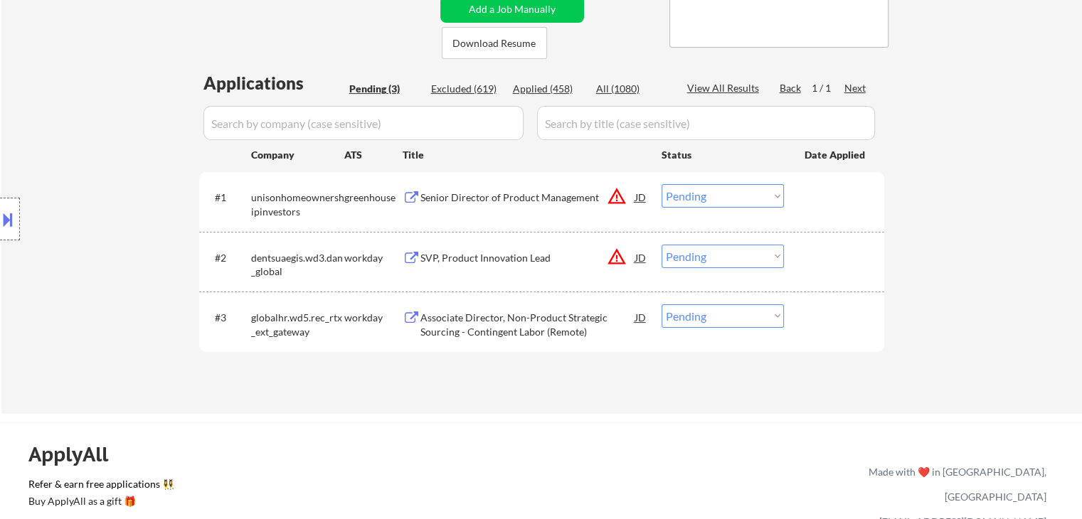
click at [509, 327] on div "Associate Director, Non-Product Strategic Sourcing - Contingent Labor (Remote)" at bounding box center [528, 325] width 215 height 28
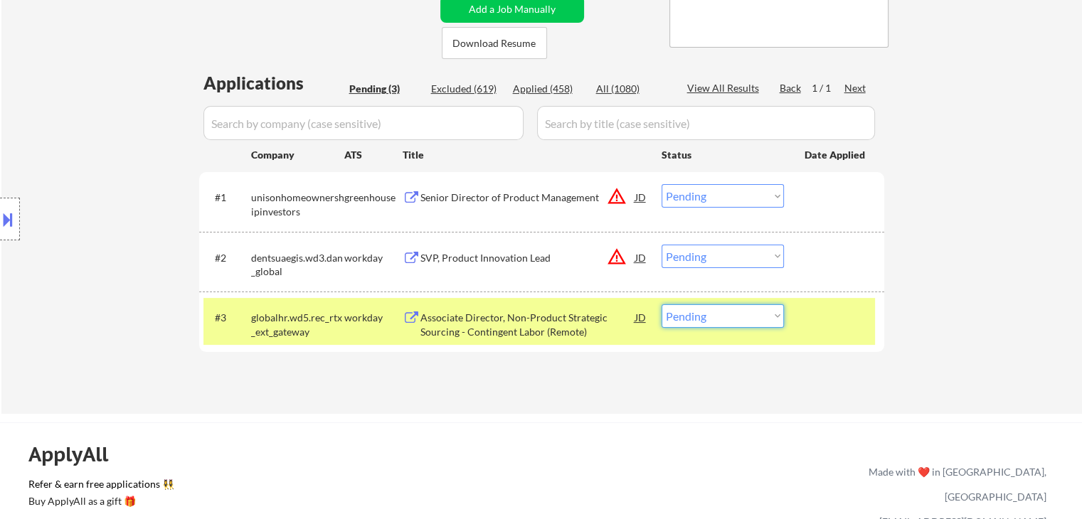
click at [742, 321] on select "Choose an option... Pending Applied Excluded (Questions) Excluded (Expired) Exc…" at bounding box center [723, 316] width 122 height 23
select select ""excluded__bad_match_""
click at [662, 305] on select "Choose an option... Pending Applied Excluded (Questions) Excluded (Expired) Exc…" at bounding box center [723, 316] width 122 height 23
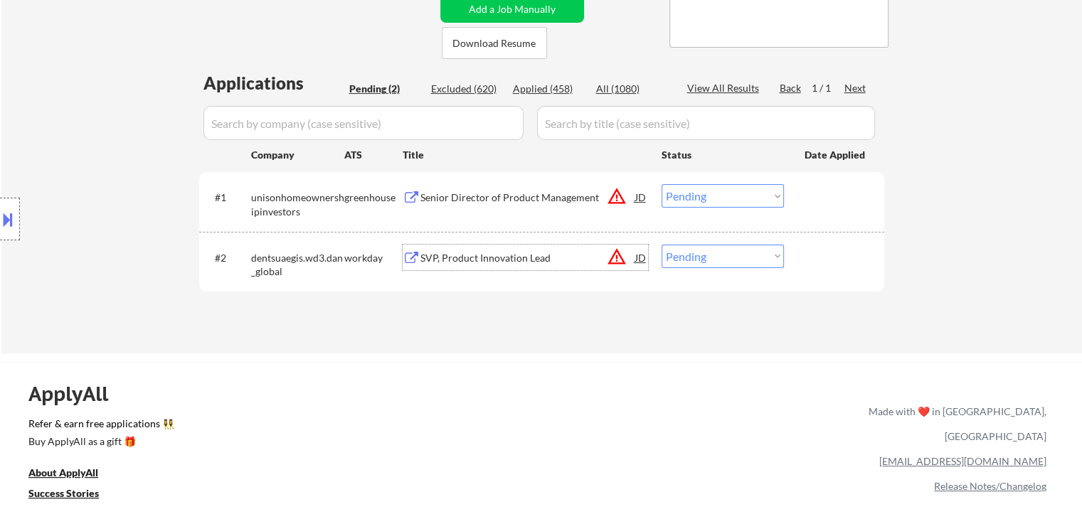
click at [504, 260] on div "SVP, Product Innovation Lead" at bounding box center [528, 258] width 215 height 14
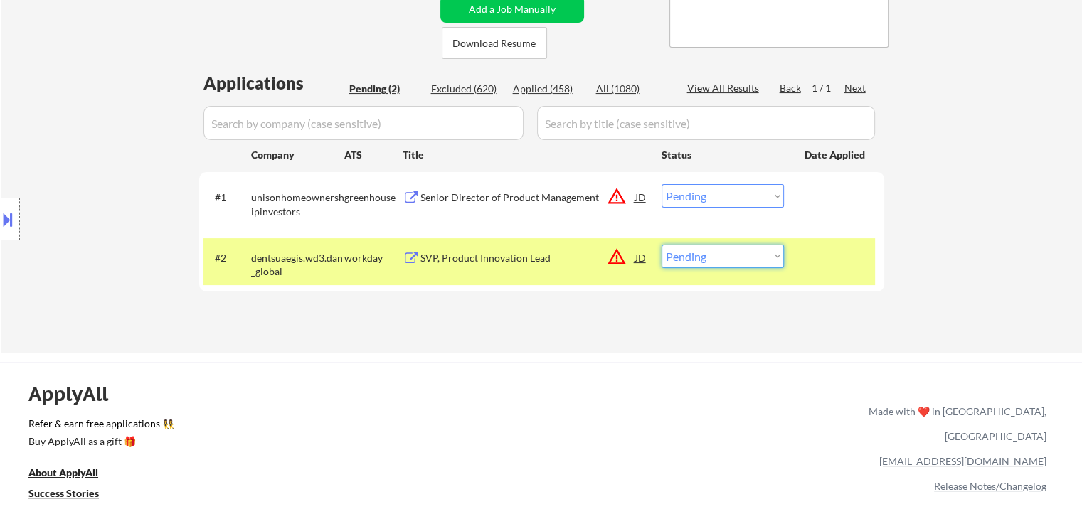
click at [715, 259] on select "Choose an option... Pending Applied Excluded (Questions) Excluded (Expired) Exc…" at bounding box center [723, 256] width 122 height 23
select select ""excluded__expired_""
click at [662, 245] on select "Choose an option... Pending Applied Excluded (Questions) Excluded (Expired) Exc…" at bounding box center [723, 256] width 122 height 23
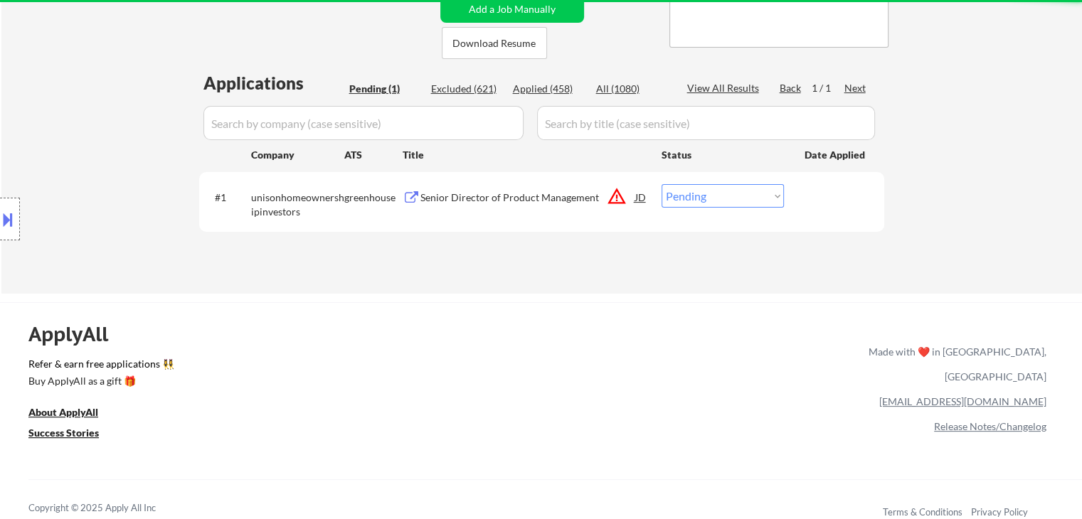
click at [464, 198] on div "Senior Director of Product Management" at bounding box center [528, 198] width 215 height 14
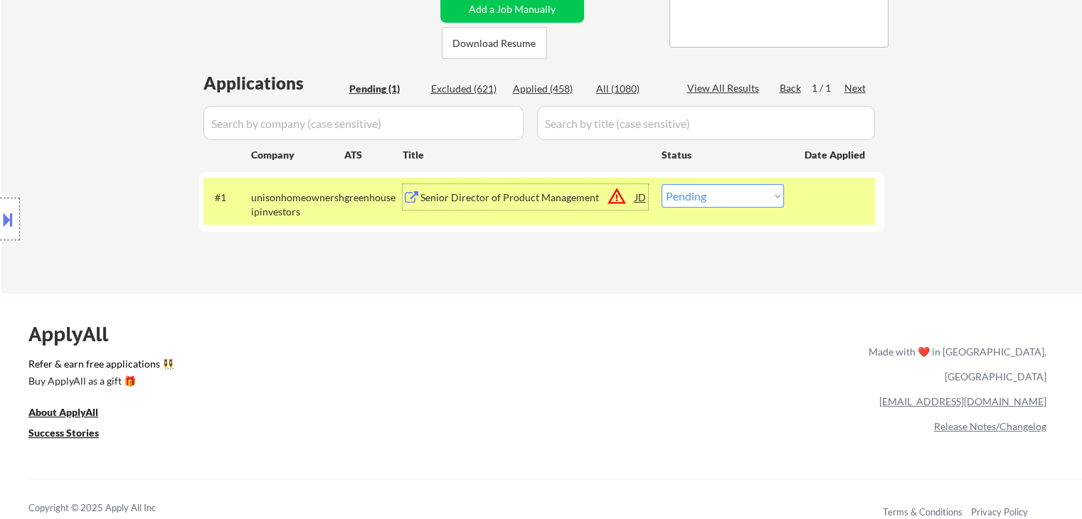
click at [694, 196] on select "Choose an option... Pending Applied Excluded (Questions) Excluded (Expired) Exc…" at bounding box center [723, 195] width 122 height 23
select select ""excluded__bad_match_""
click at [662, 184] on select "Choose an option... Pending Applied Excluded (Questions) Excluded (Expired) Exc…" at bounding box center [723, 195] width 122 height 23
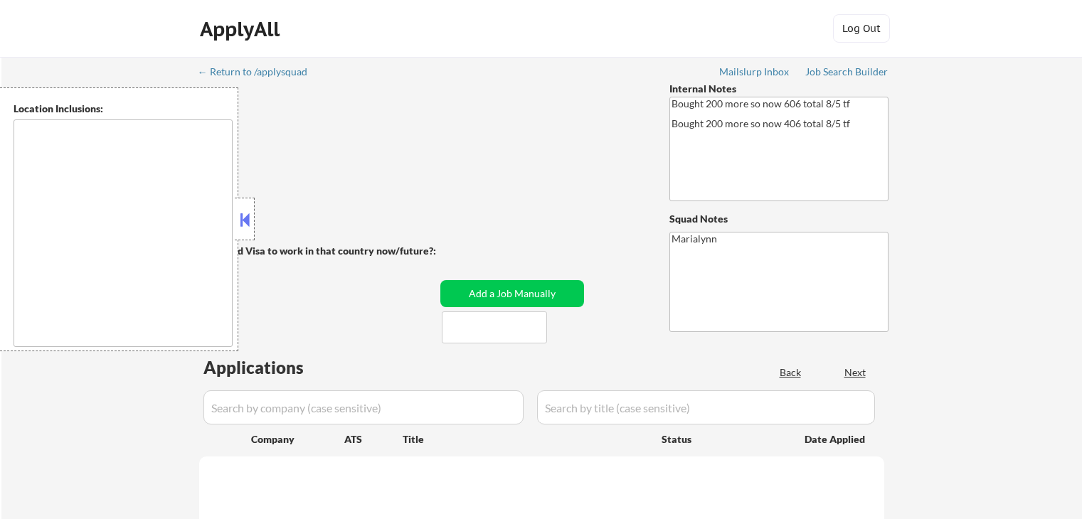
select select ""pending""
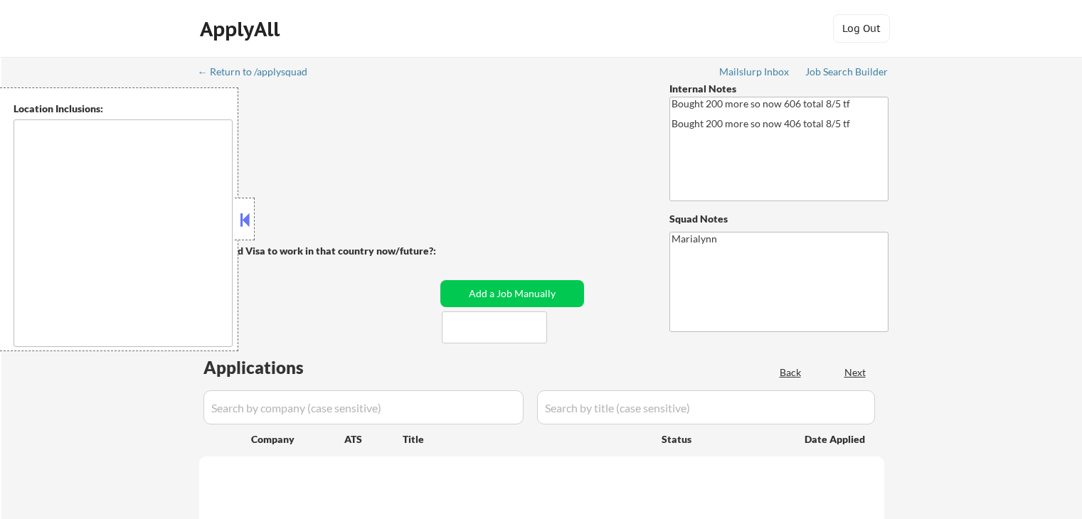
select select ""pending""
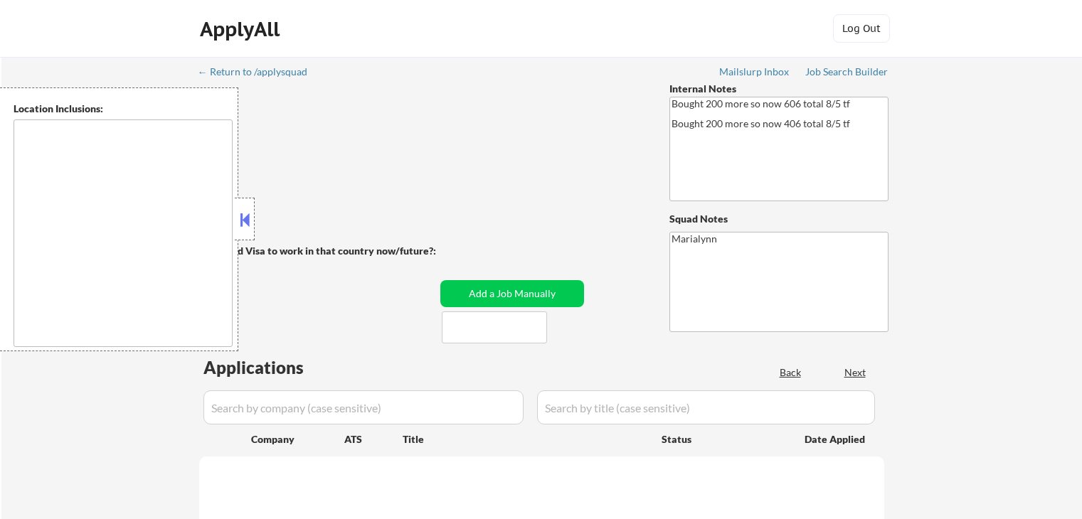
select select ""pending""
type textarea "Mountain View, CA Palo Alto, CA Sunnyvale, CA Cupertino, CA Los Altos, CA Santa…"
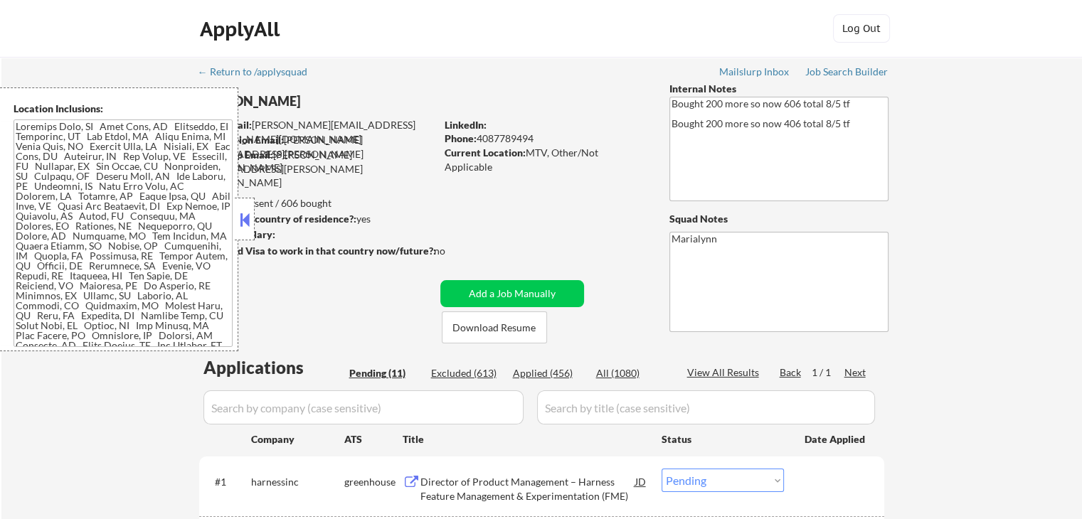
click at [533, 373] on div "Applied (456)" at bounding box center [548, 373] width 71 height 14
click at [250, 225] on button at bounding box center [245, 219] width 16 height 21
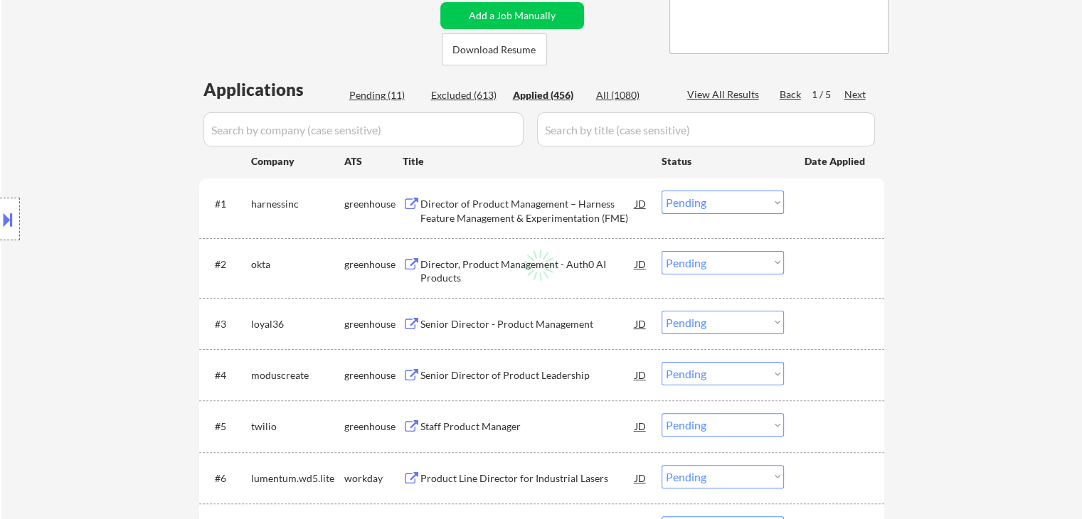
scroll to position [285, 0]
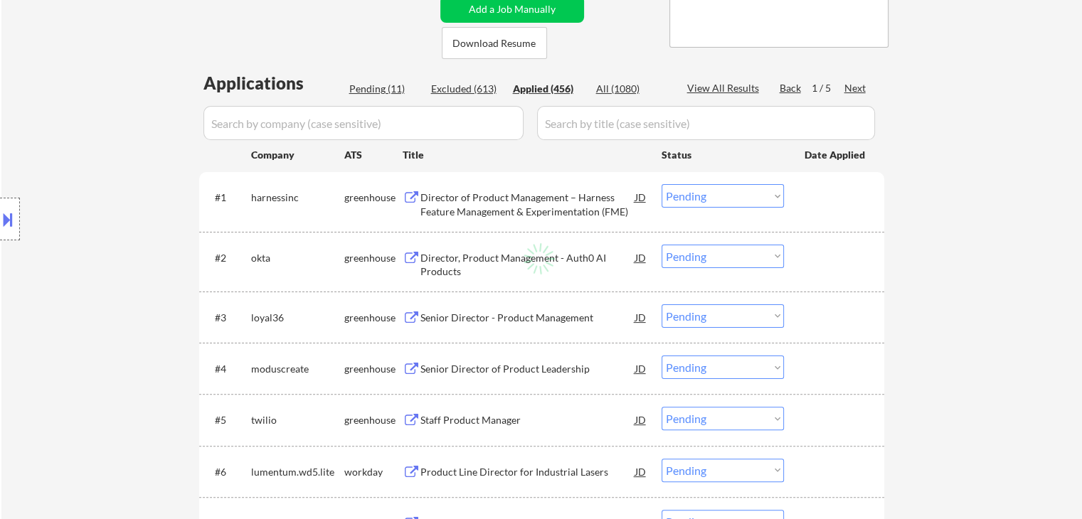
select select ""applied""
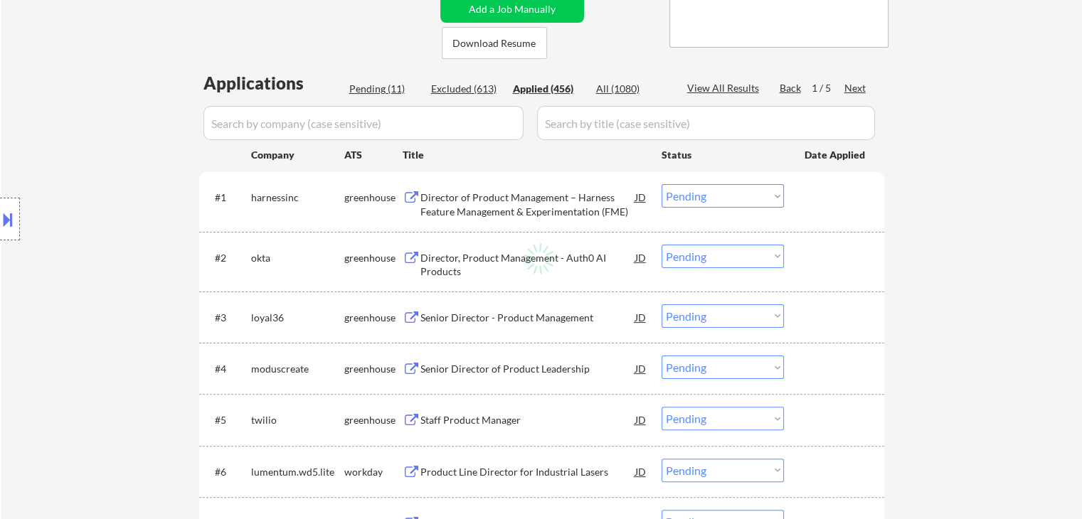
select select ""applied""
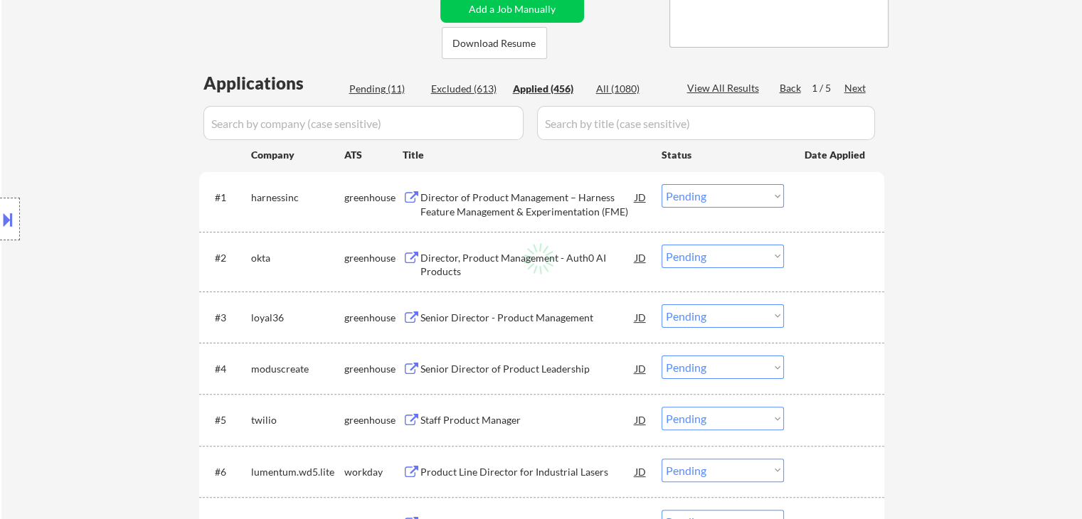
select select ""applied""
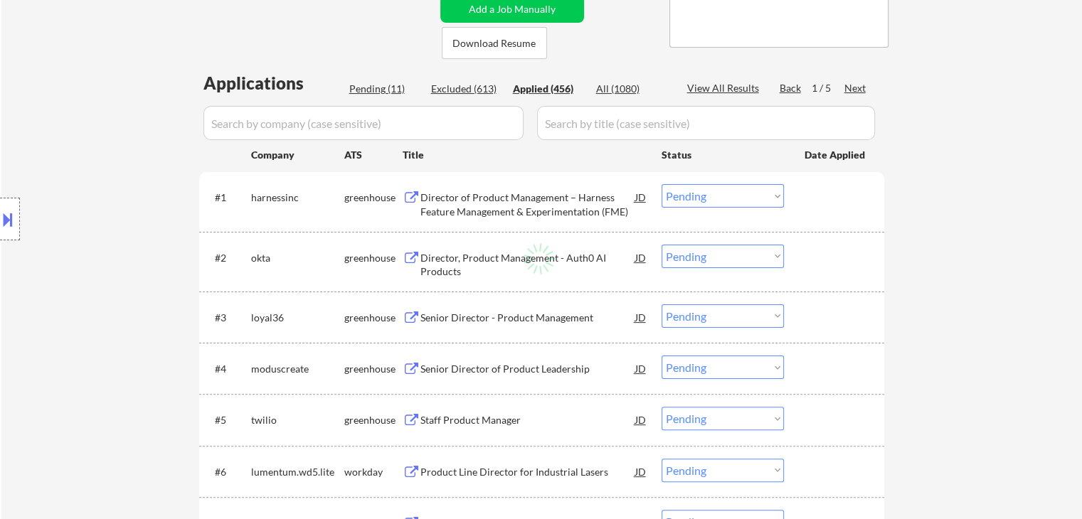
select select ""applied""
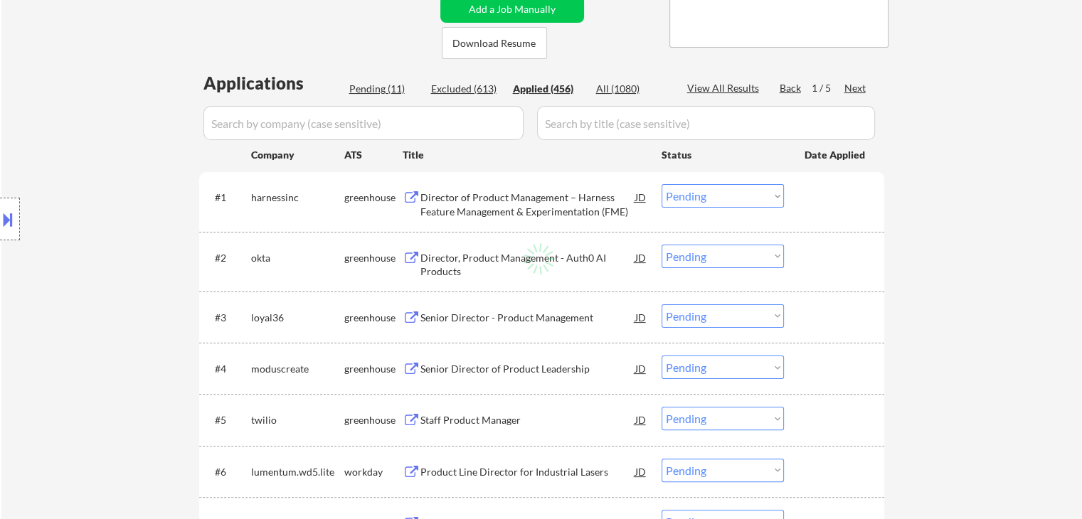
select select ""applied""
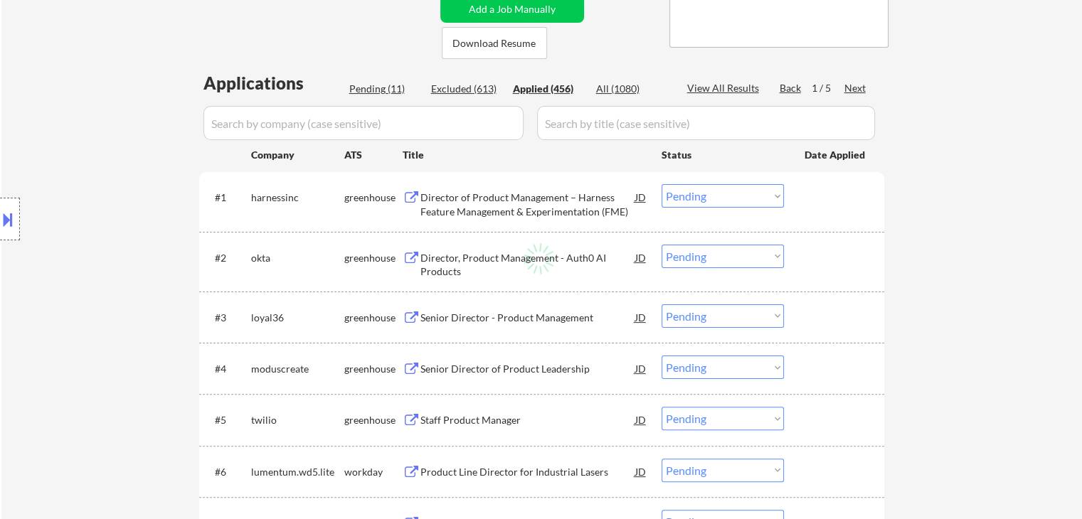
select select ""applied""
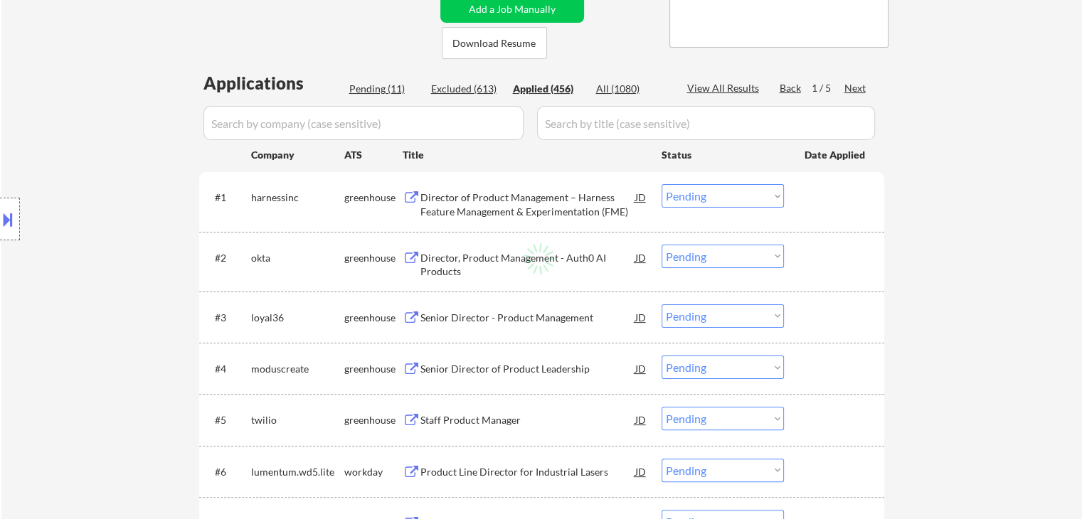
select select ""applied""
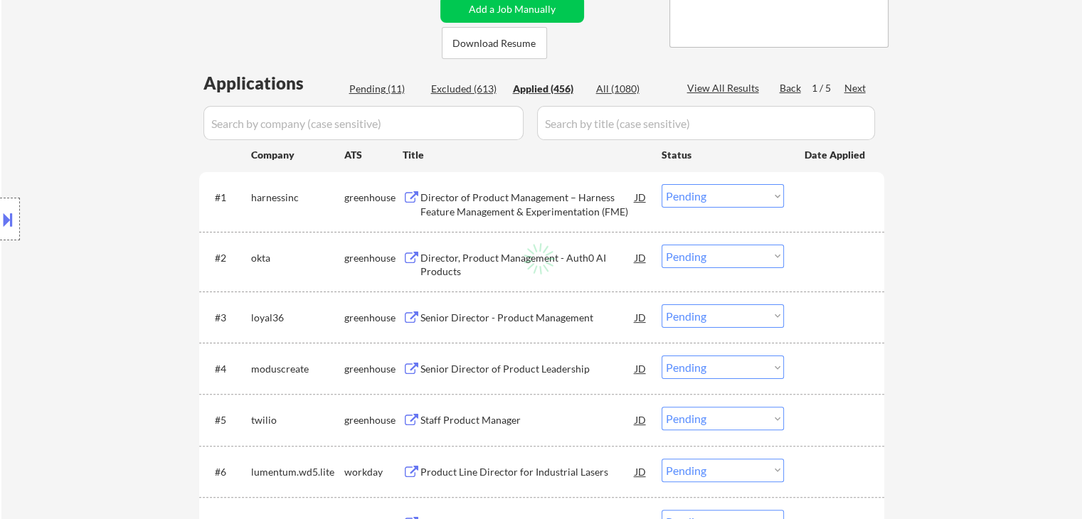
select select ""applied""
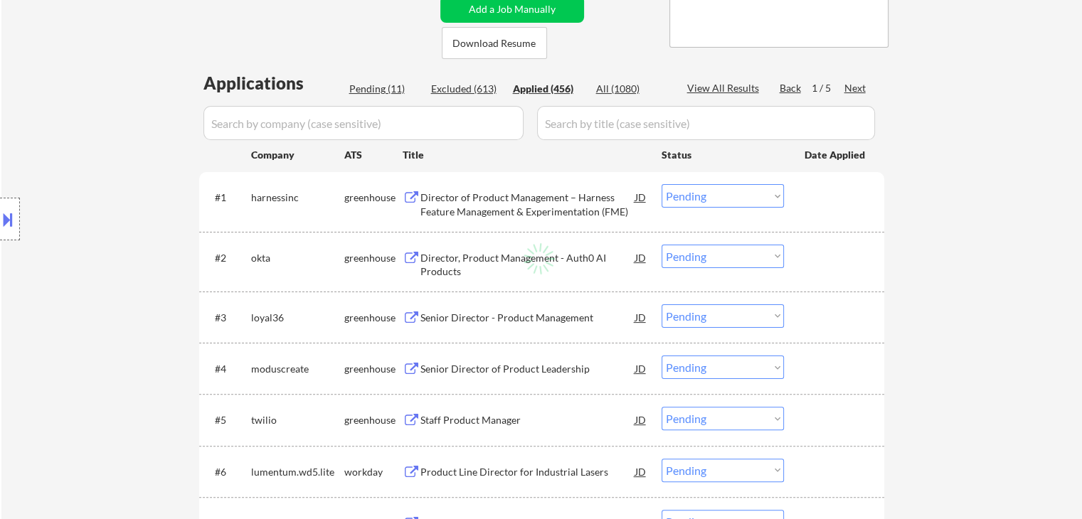
select select ""applied""
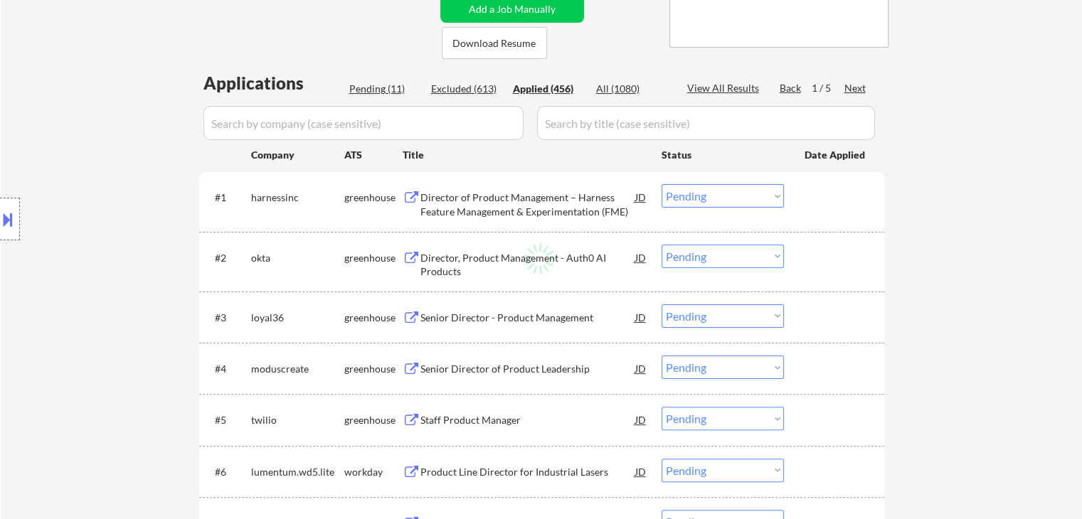
select select ""applied""
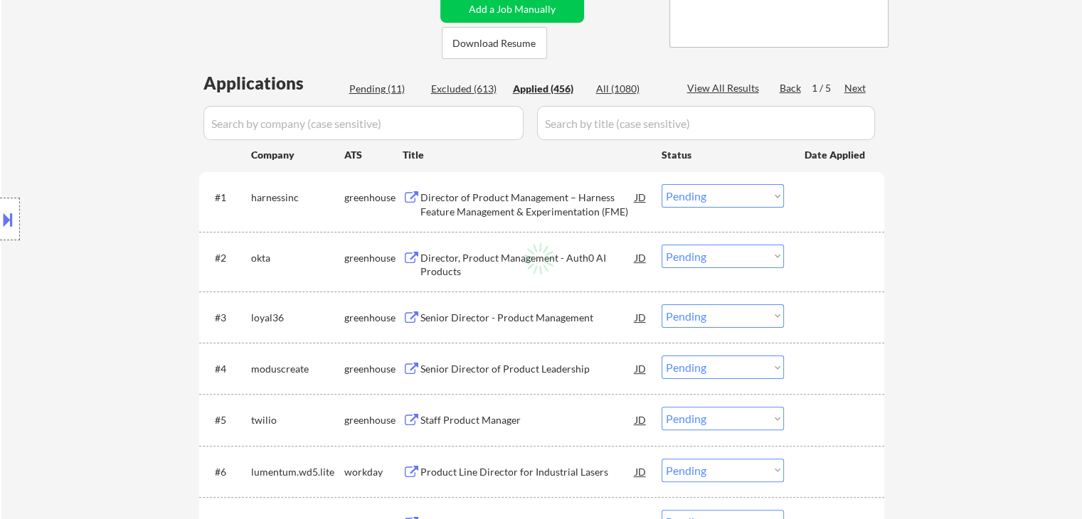
select select ""applied""
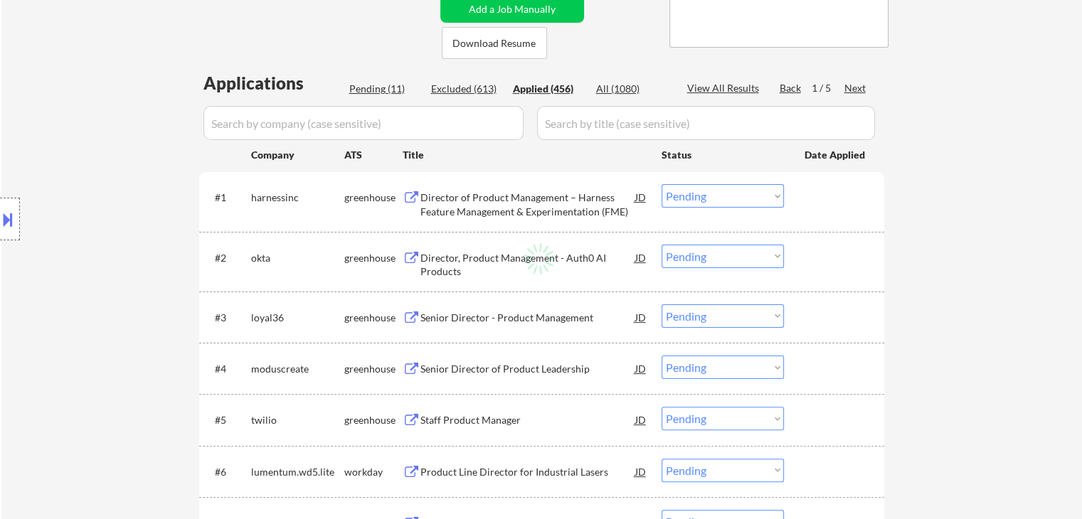
select select ""applied""
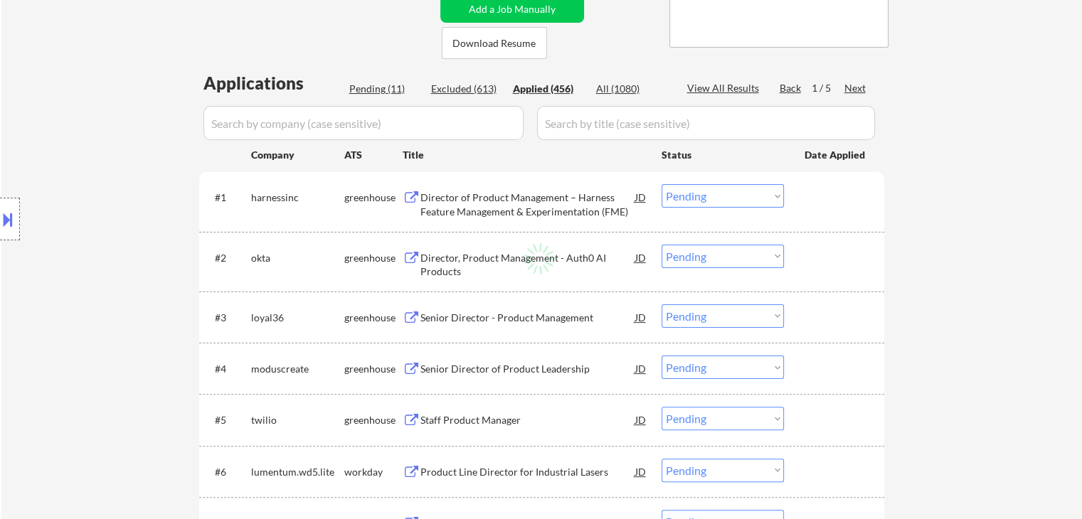
select select ""applied""
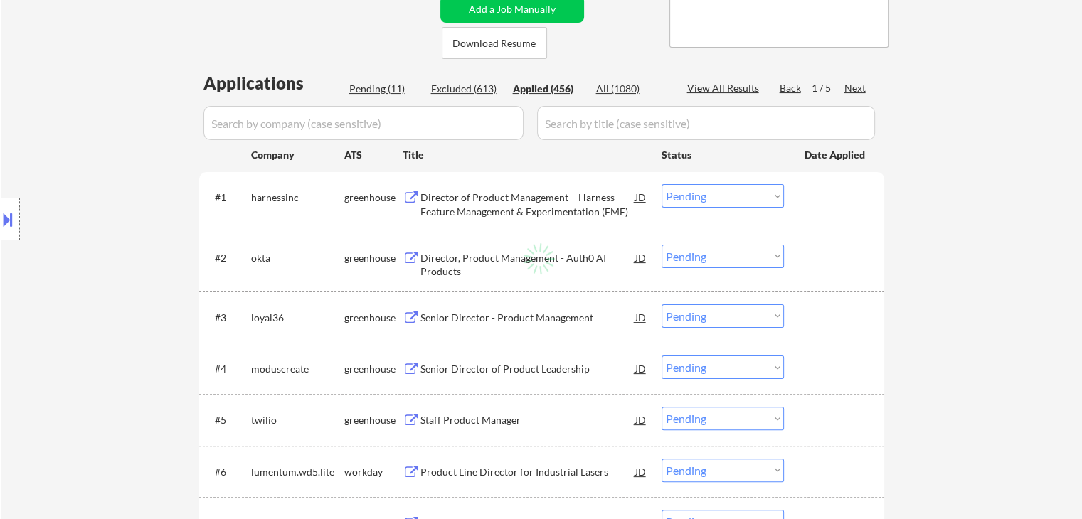
select select ""applied""
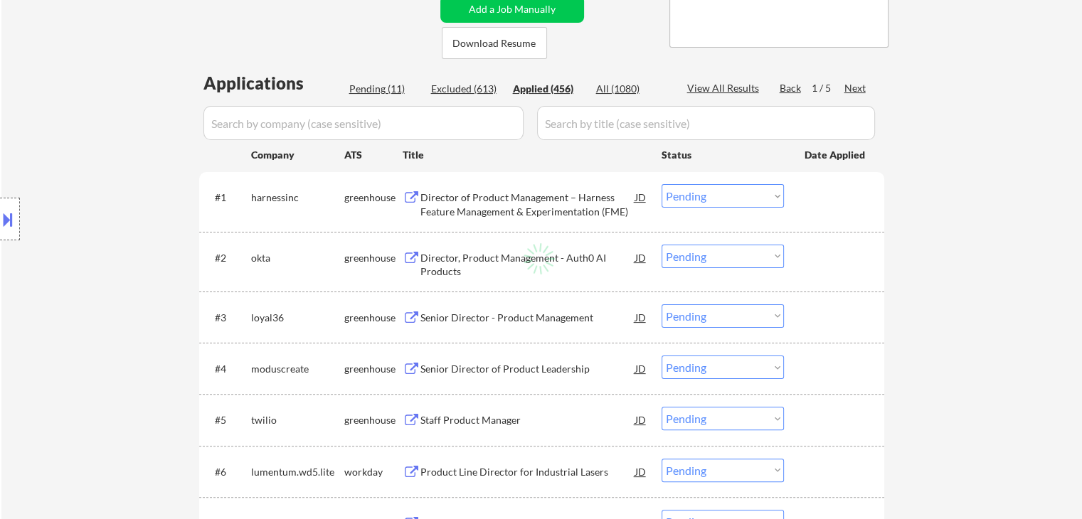
select select ""applied""
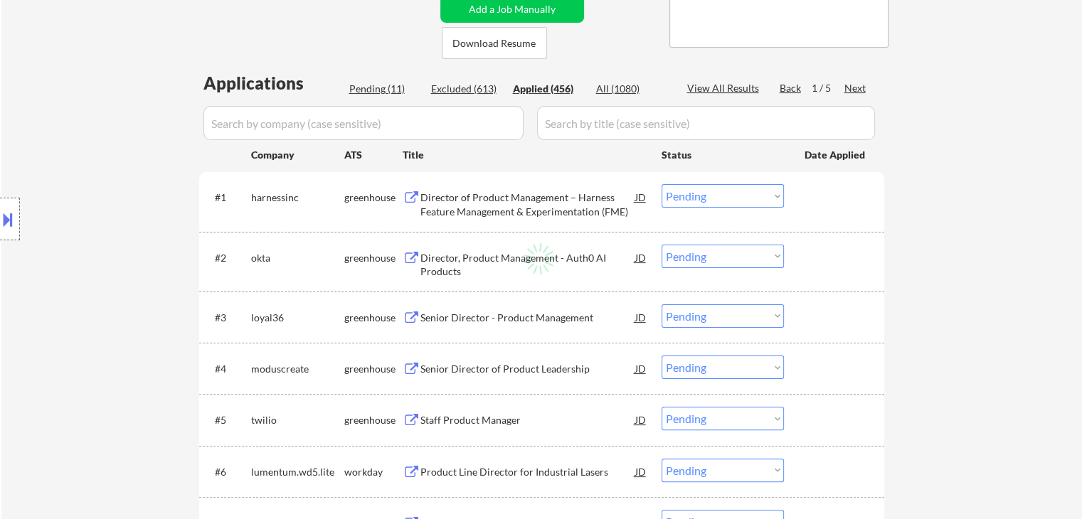
select select ""applied""
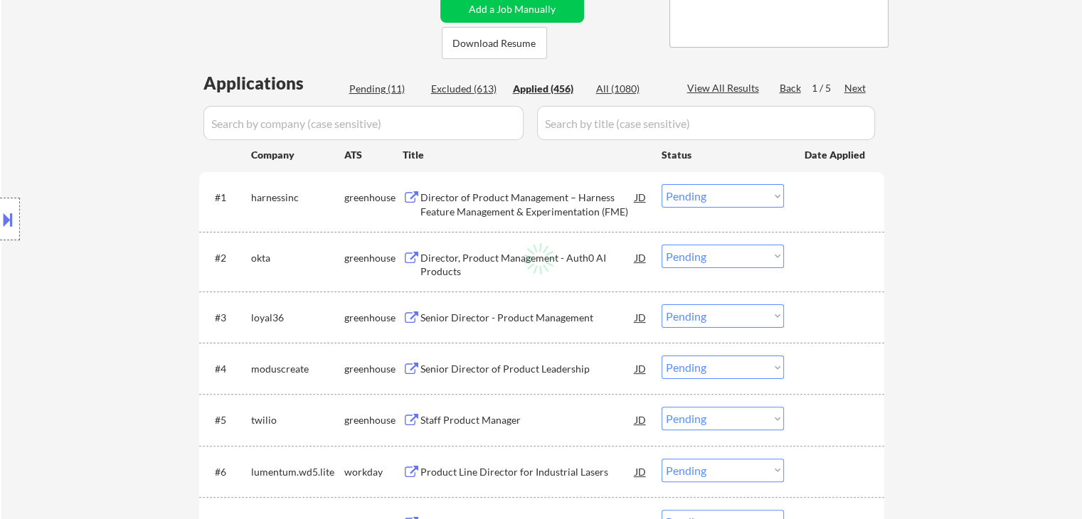
select select ""applied""
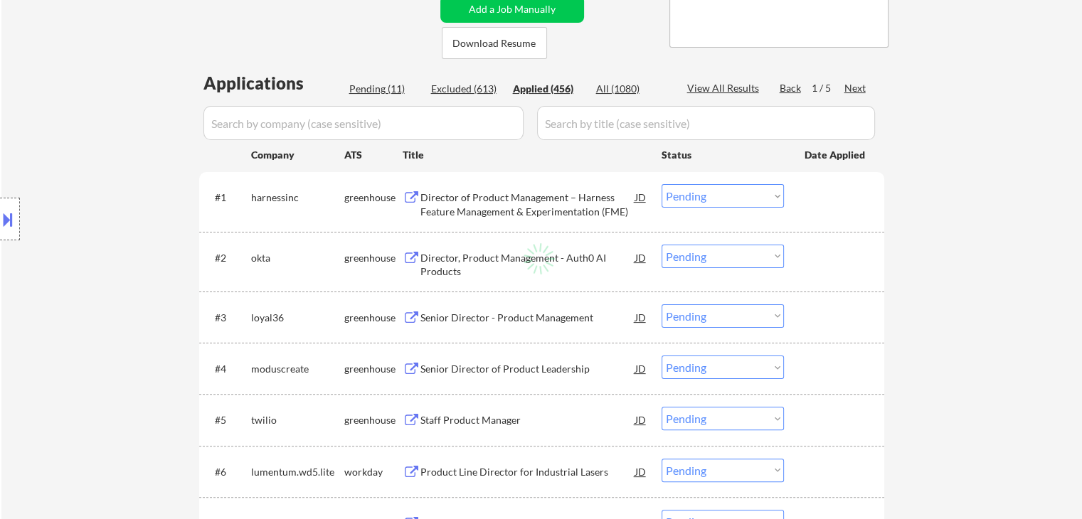
select select ""applied""
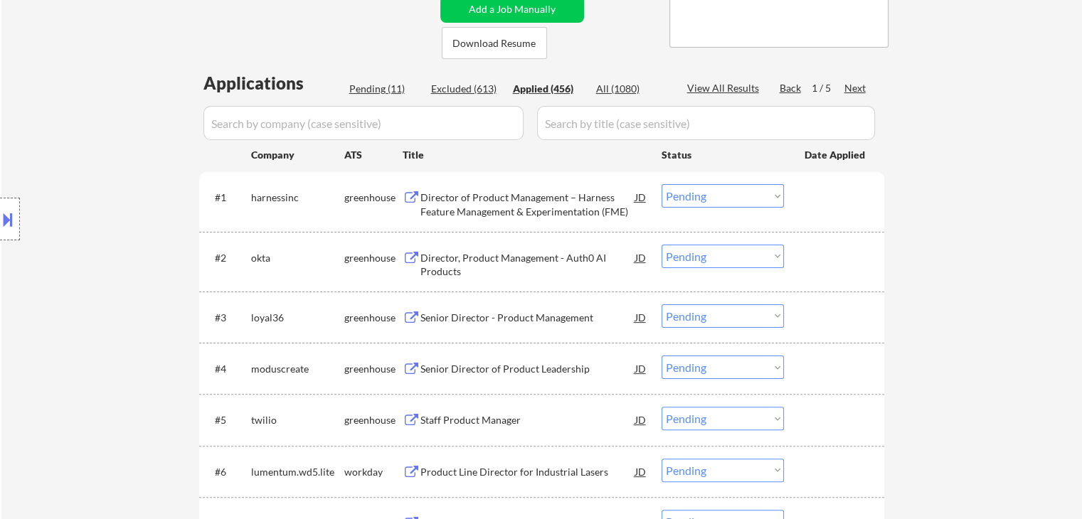
select select ""applied""
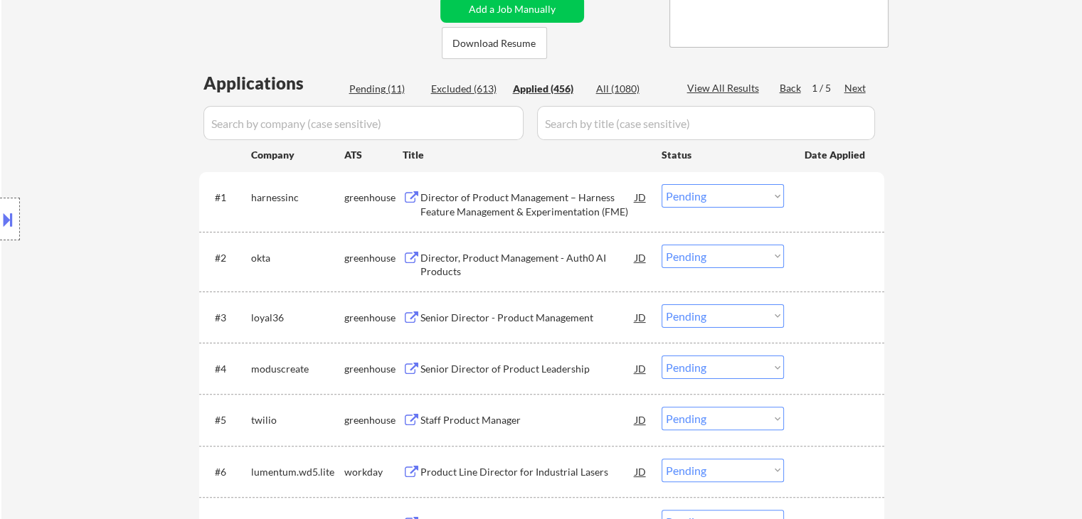
select select ""applied""
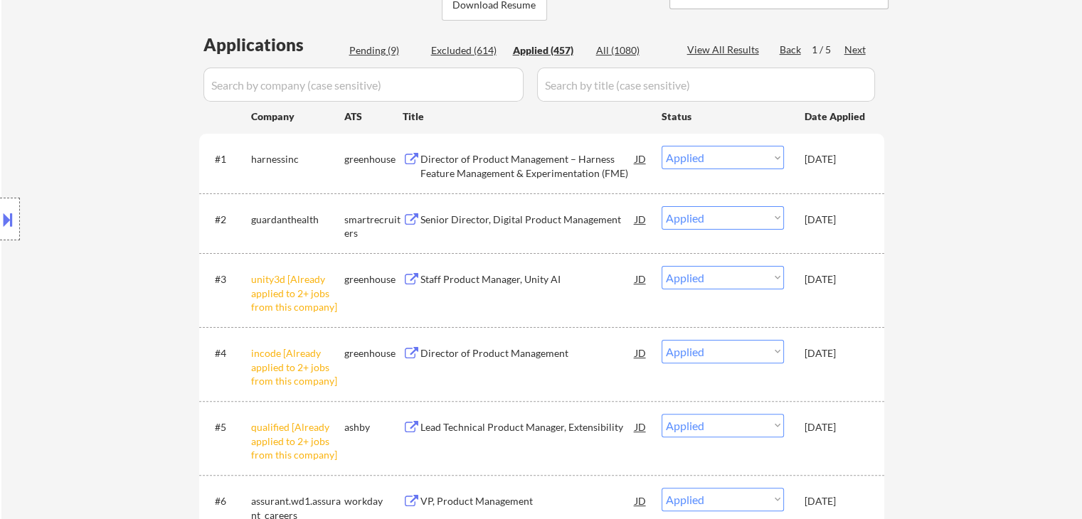
scroll to position [213, 0]
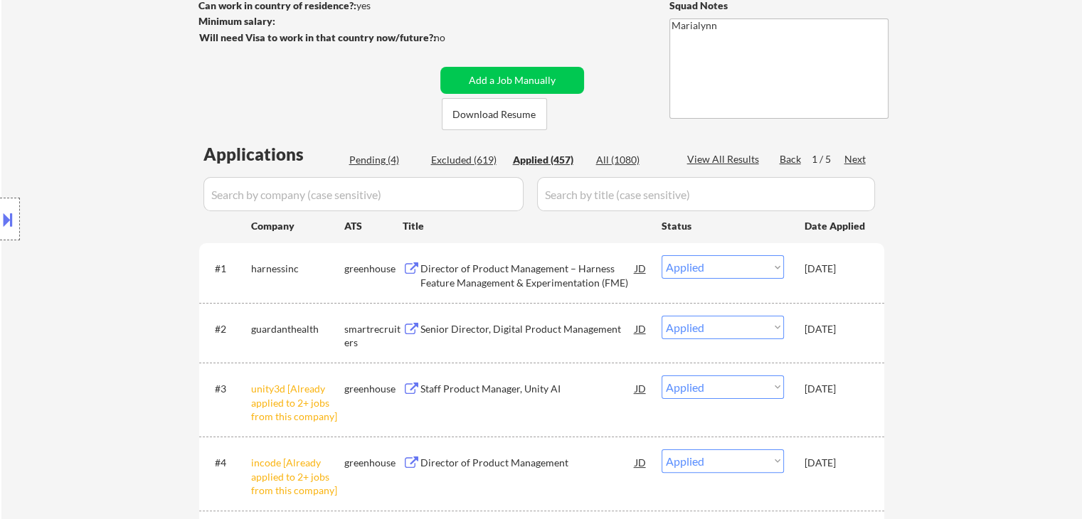
click at [6, 222] on button at bounding box center [8, 219] width 16 height 23
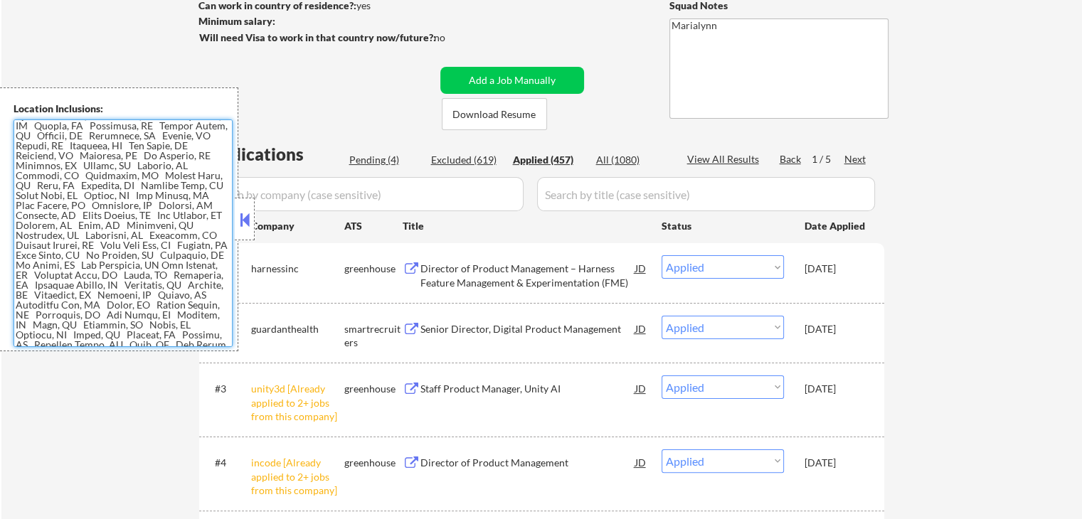
scroll to position [184, 0]
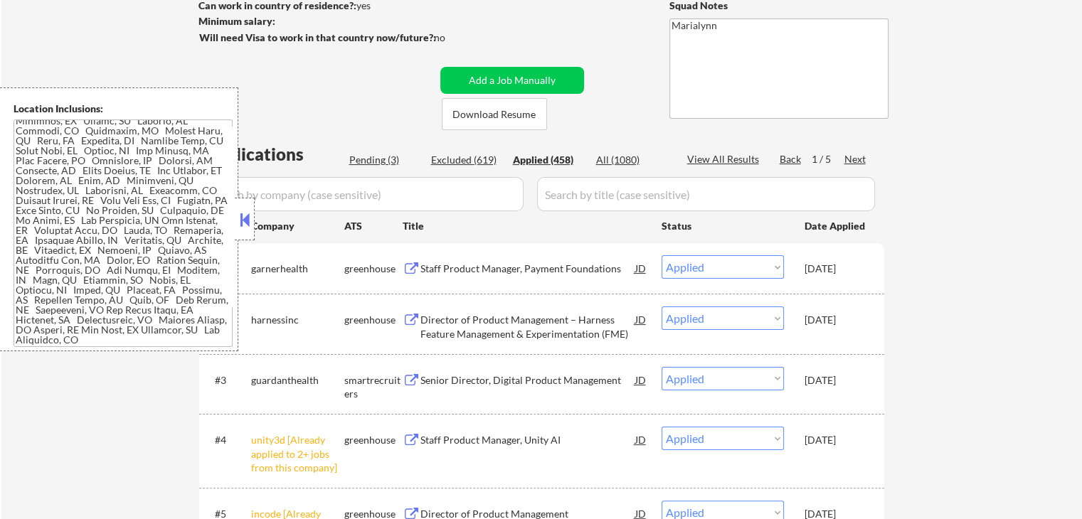
click at [243, 222] on button at bounding box center [245, 219] width 16 height 21
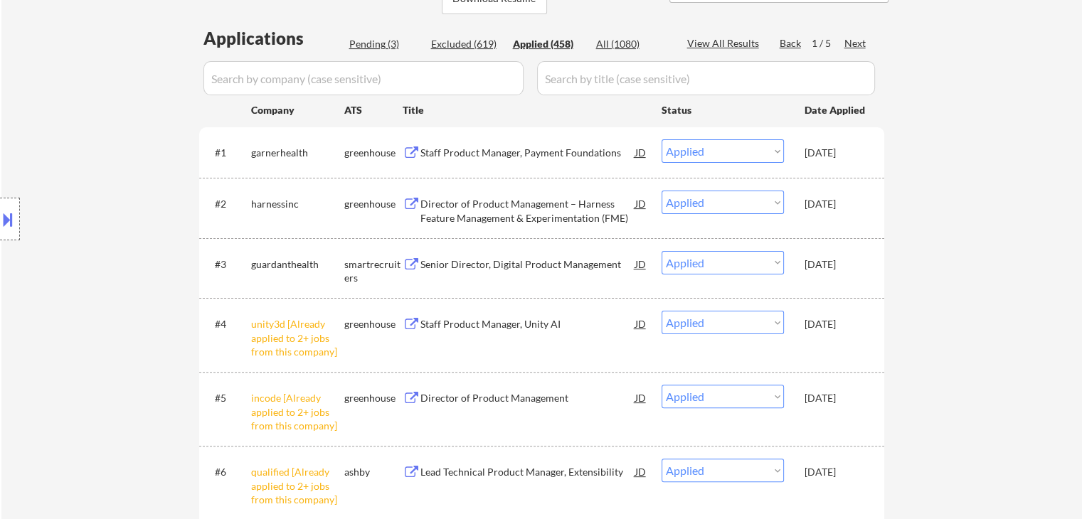
scroll to position [356, 0]
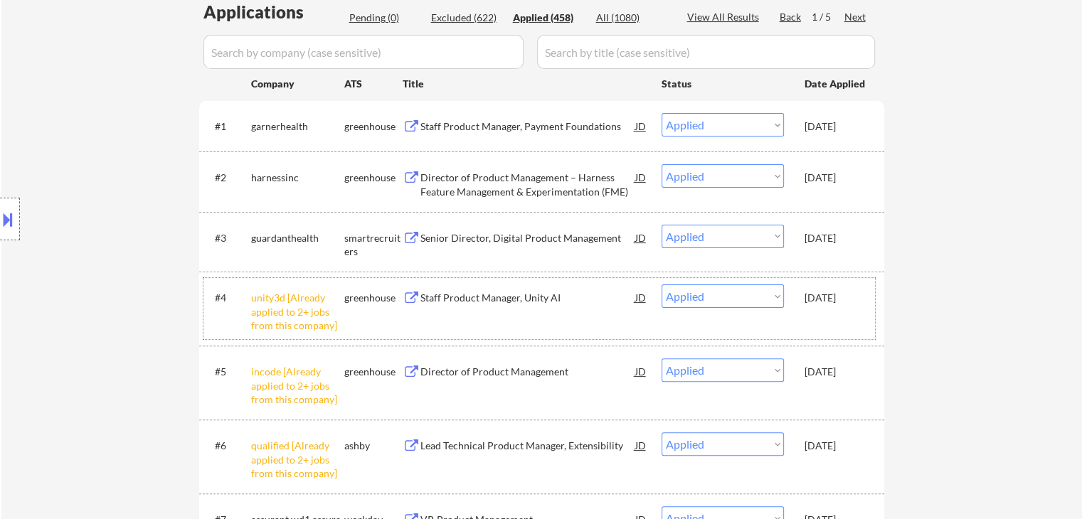
click at [270, 300] on div "unity3d [Already applied to 2+ jobs from this company]" at bounding box center [297, 312] width 93 height 42
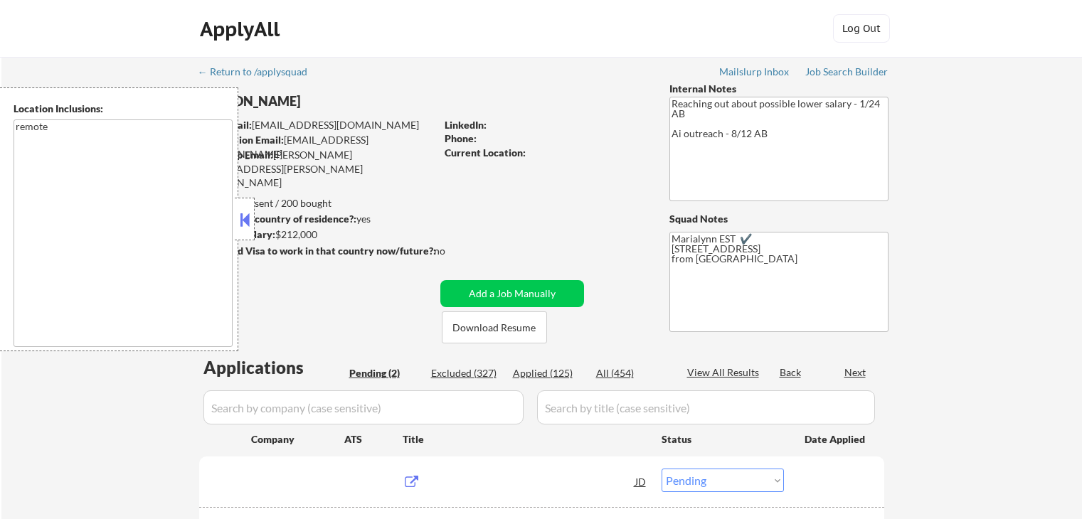
select select ""pending""
drag, startPoint x: 248, startPoint y: 233, endPoint x: 288, endPoint y: 214, distance: 44.6
click at [249, 232] on div at bounding box center [245, 219] width 20 height 43
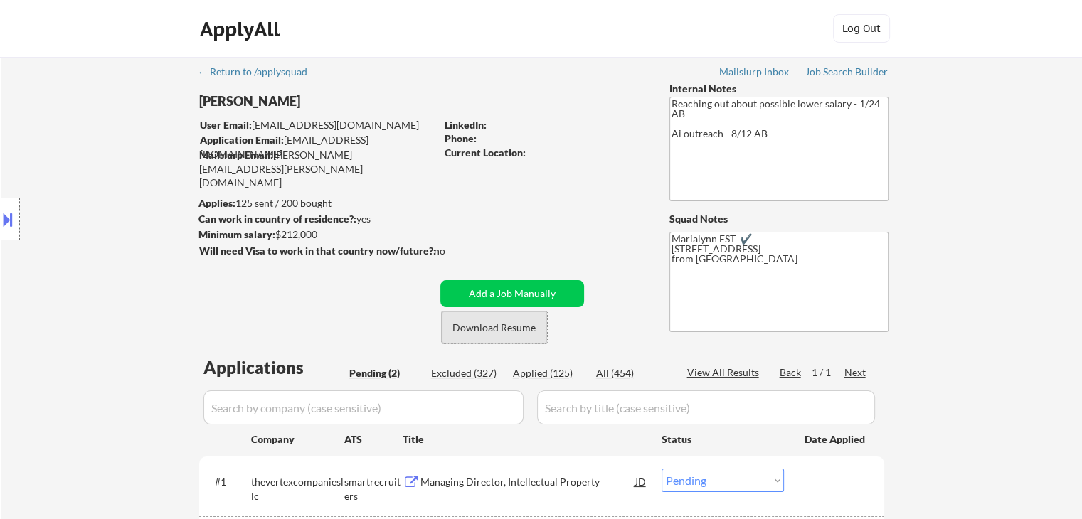
click at [490, 322] on button "Download Resume" at bounding box center [494, 328] width 105 height 32
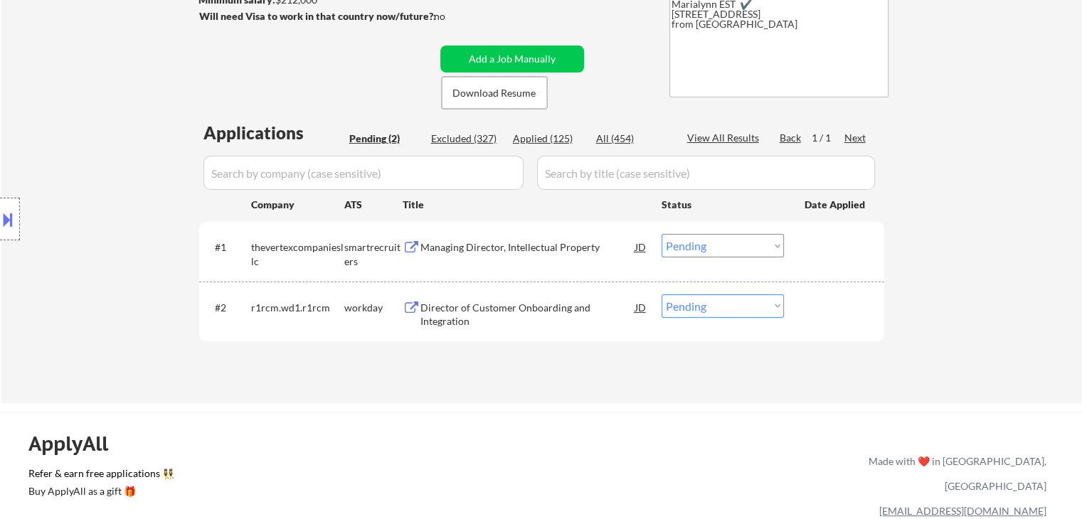
scroll to position [356, 0]
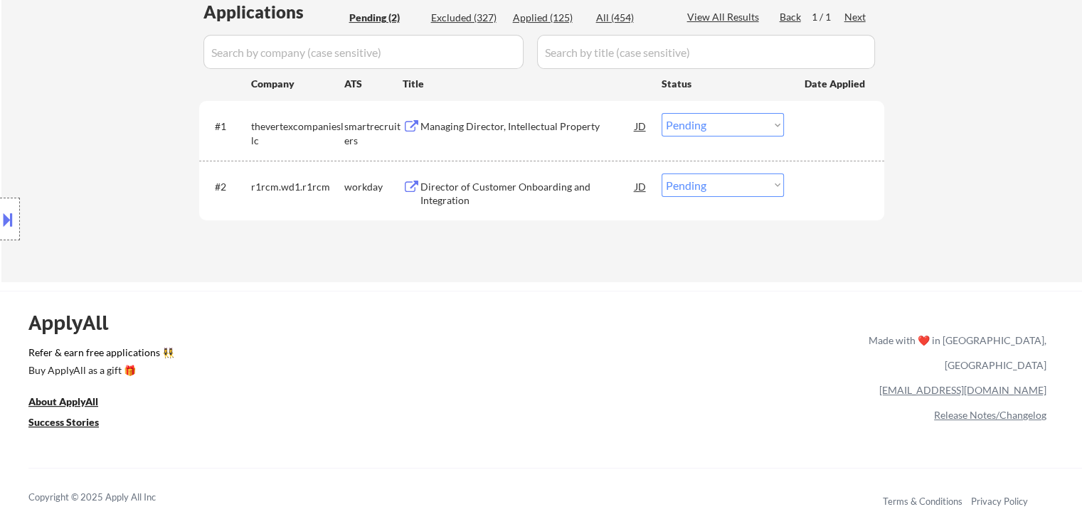
click at [482, 191] on div "Director of Customer Onboarding and Integration" at bounding box center [528, 194] width 215 height 28
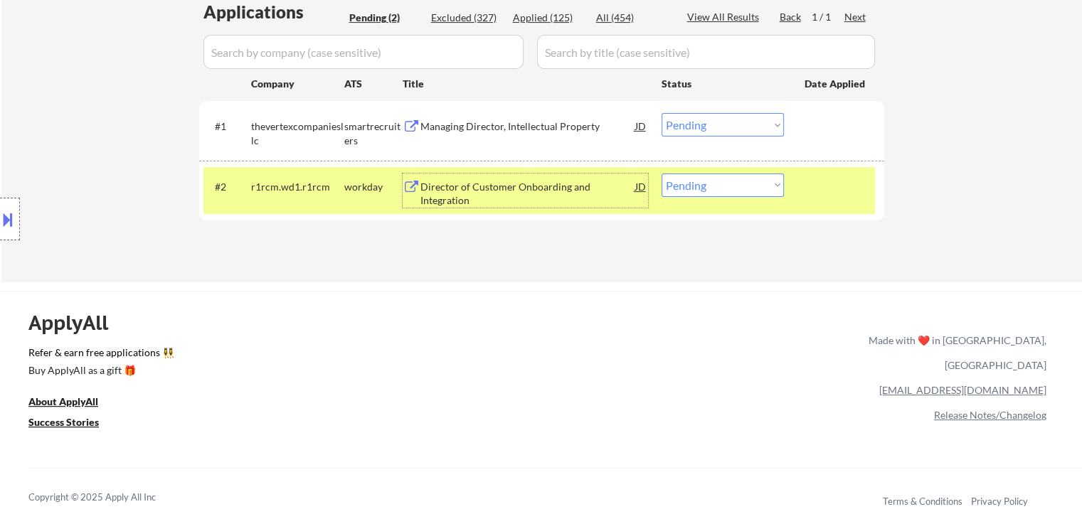
drag, startPoint x: 703, startPoint y: 183, endPoint x: 714, endPoint y: 195, distance: 16.1
click at [704, 184] on select "Choose an option... Pending Applied Excluded (Questions) Excluded (Expired) Exc…" at bounding box center [723, 185] width 122 height 23
select select ""excluded__bad_match_""
click at [662, 174] on select "Choose an option... Pending Applied Excluded (Questions) Excluded (Expired) Exc…" at bounding box center [723, 185] width 122 height 23
click at [487, 123] on div "Managing Director, Intellectual Property" at bounding box center [528, 127] width 215 height 14
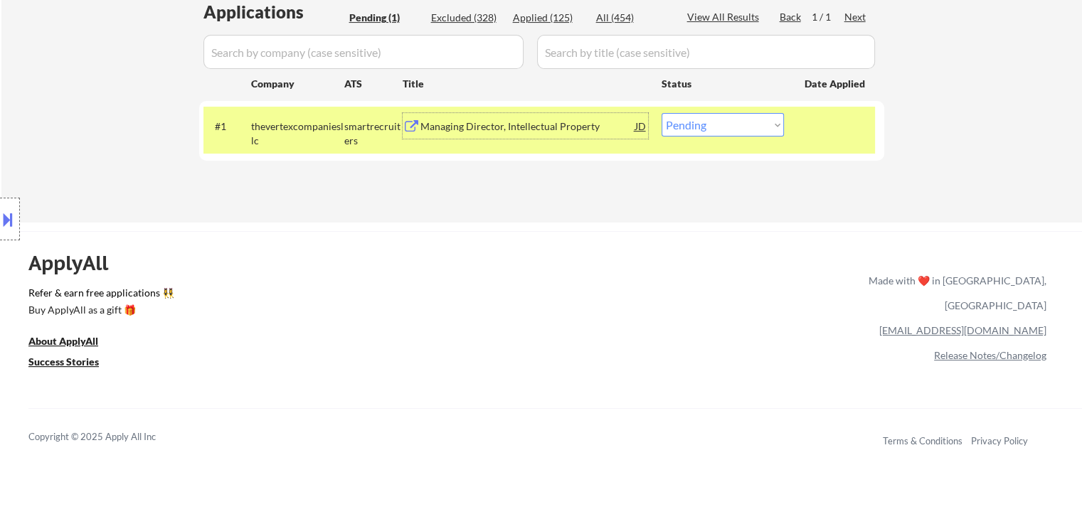
click at [679, 128] on select "Choose an option... Pending Applied Excluded (Questions) Excluded (Expired) Exc…" at bounding box center [723, 124] width 122 height 23
select select ""excluded__bad_match_""
click at [662, 113] on select "Choose an option... Pending Applied Excluded (Questions) Excluded (Expired) Exc…" at bounding box center [723, 124] width 122 height 23
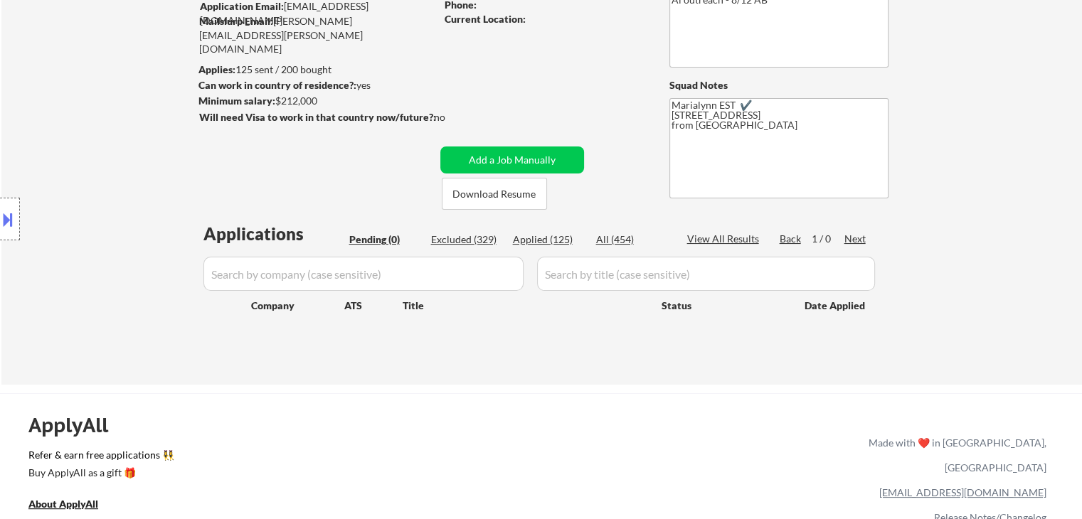
scroll to position [0, 0]
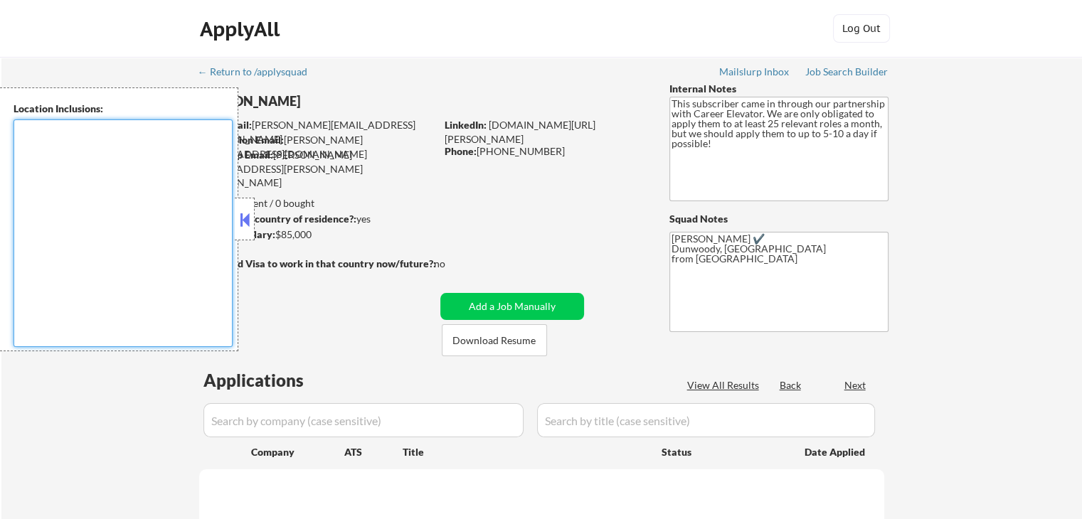
drag, startPoint x: 232, startPoint y: 221, endPoint x: 254, endPoint y: 228, distance: 23.2
click at [233, 221] on div "Location Inclusions:" at bounding box center [119, 220] width 238 height 264
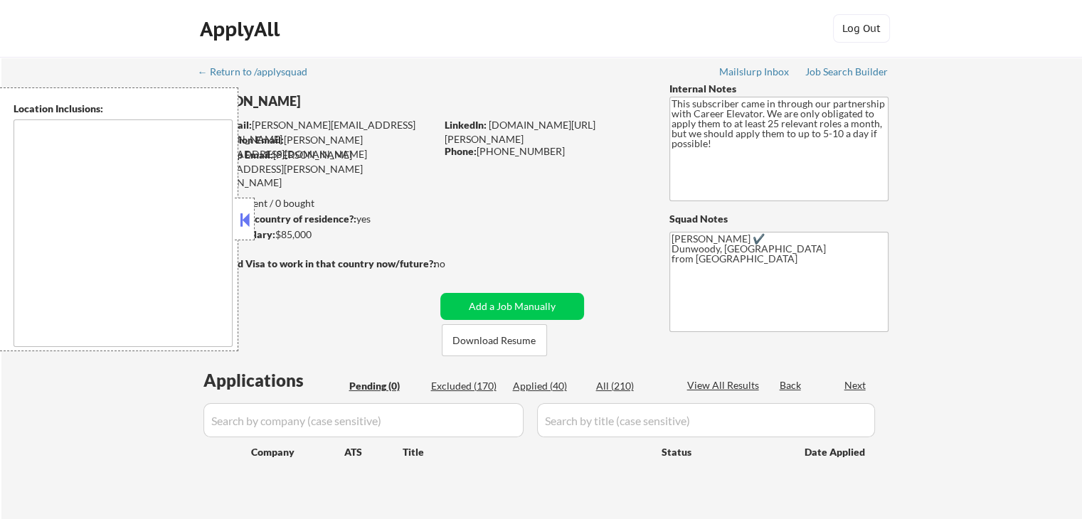
click at [248, 227] on button at bounding box center [245, 219] width 16 height 21
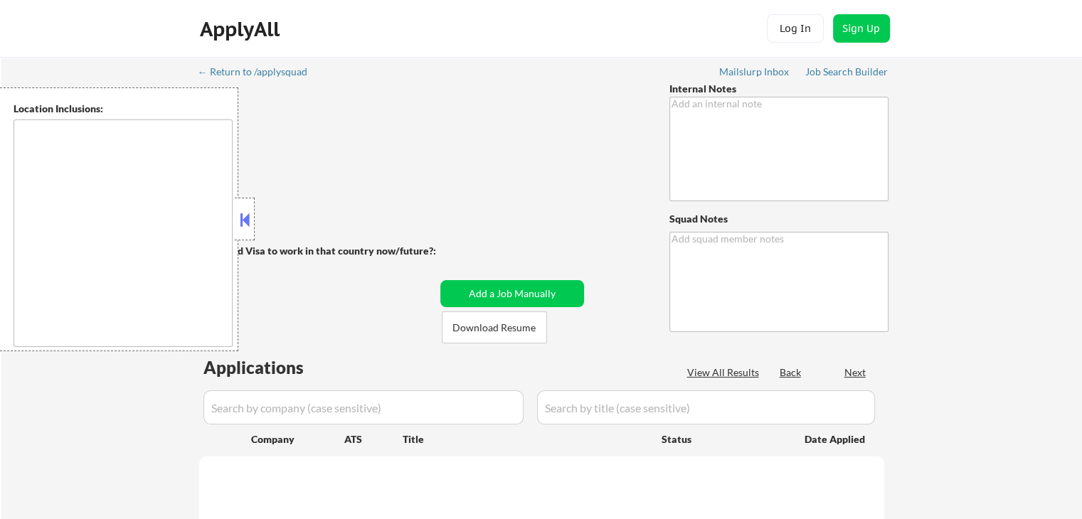
type textarea "- Use [GEOGRAPHIC_DATA], [US_STATE] as current location - She is a [DEMOGRAPHIC…"
type textarea "[PERSON_NAME] ✔️ [Secret Security Clearance] [GEOGRAPHIC_DATA][US_STATE] from […"
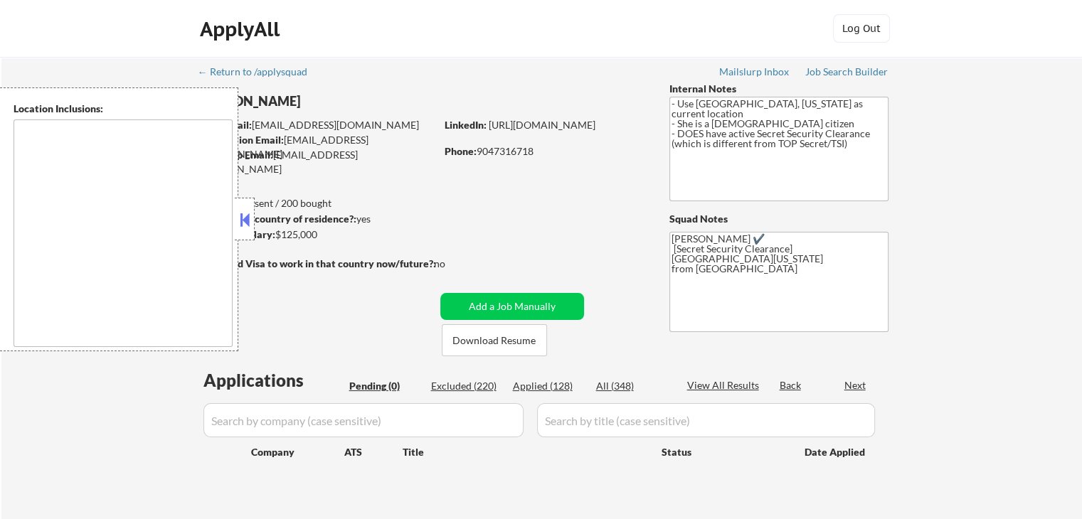
type textarea "[GEOGRAPHIC_DATA], [GEOGRAPHIC_DATA] [GEOGRAPHIC_DATA], [GEOGRAPHIC_DATA] [GEOG…"
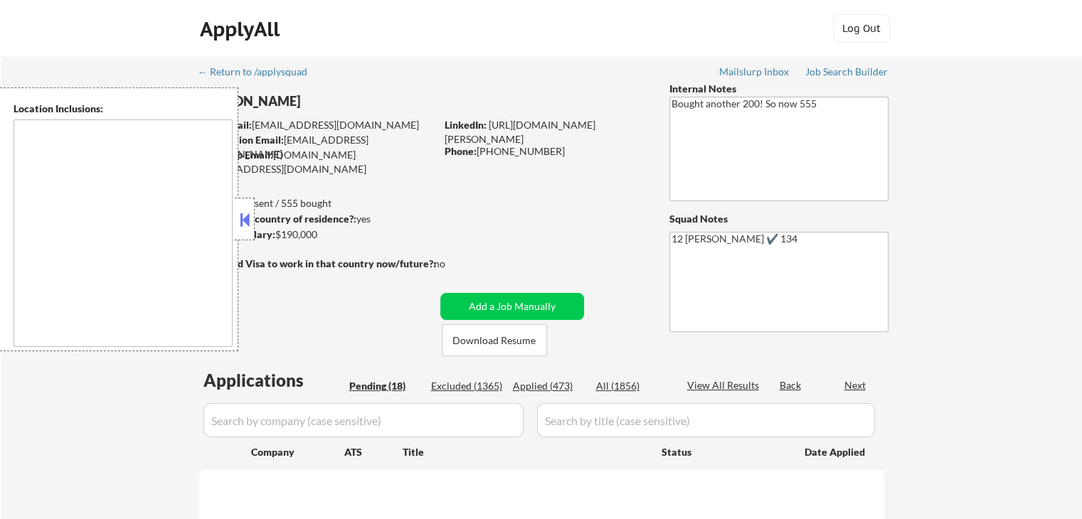
drag, startPoint x: 250, startPoint y: 221, endPoint x: 387, endPoint y: 294, distance: 155.7
click at [250, 221] on button at bounding box center [245, 219] width 16 height 21
select select ""pending""
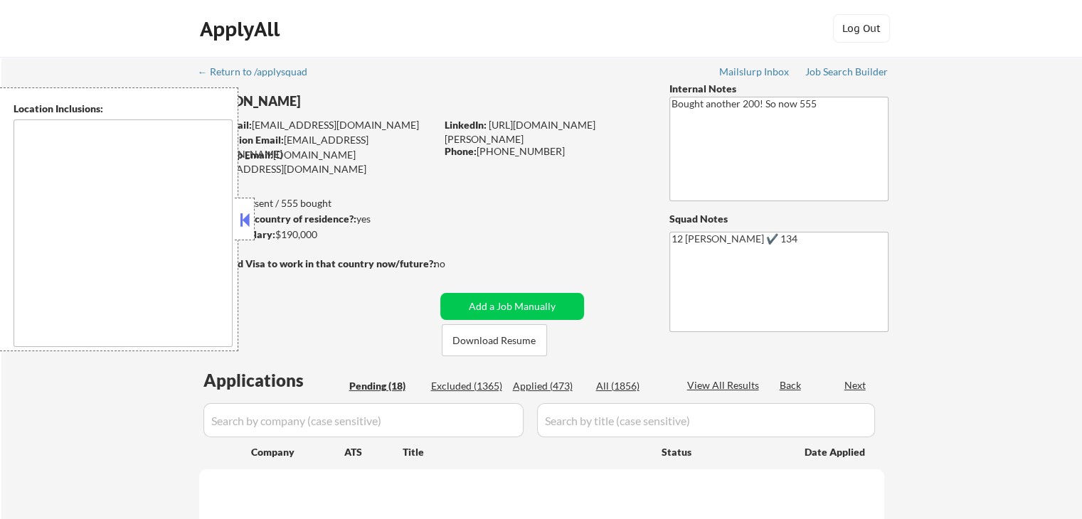
select select ""pending""
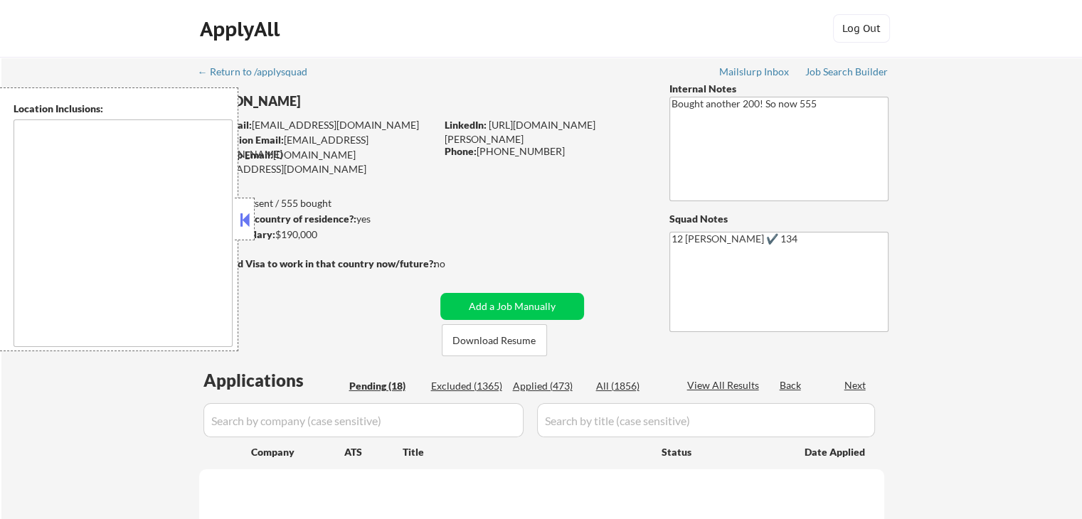
select select ""pending""
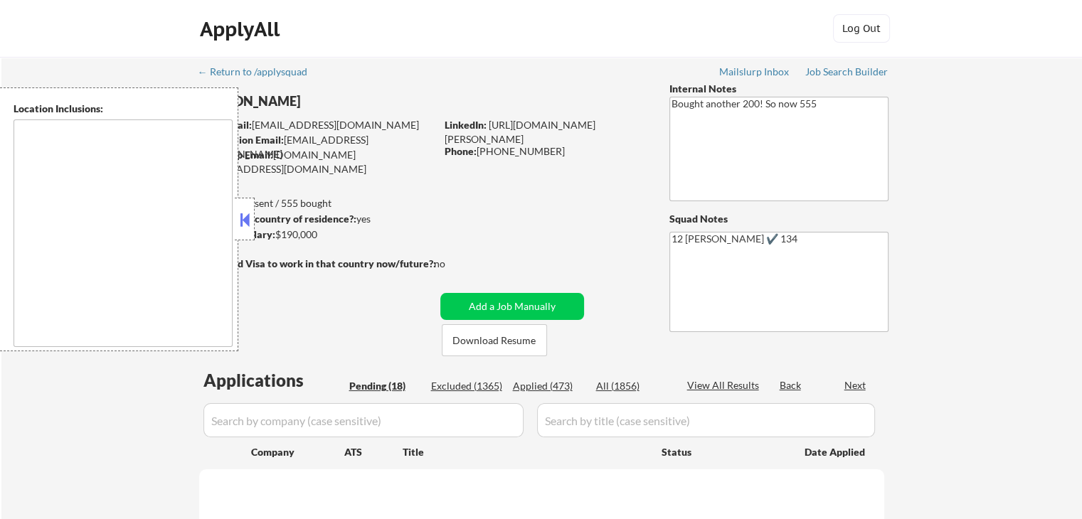
select select ""pending""
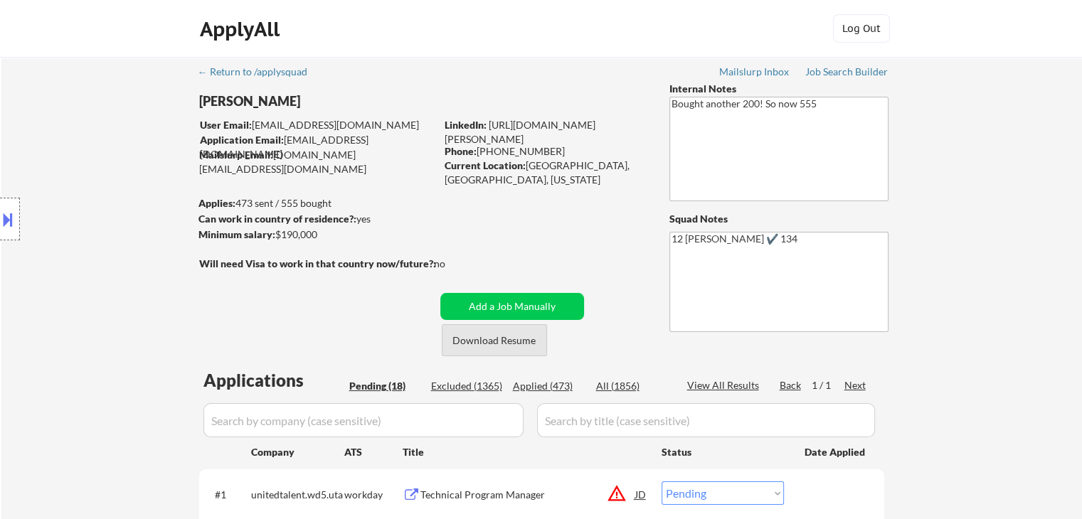
click at [520, 339] on button "Download Resume" at bounding box center [494, 340] width 105 height 32
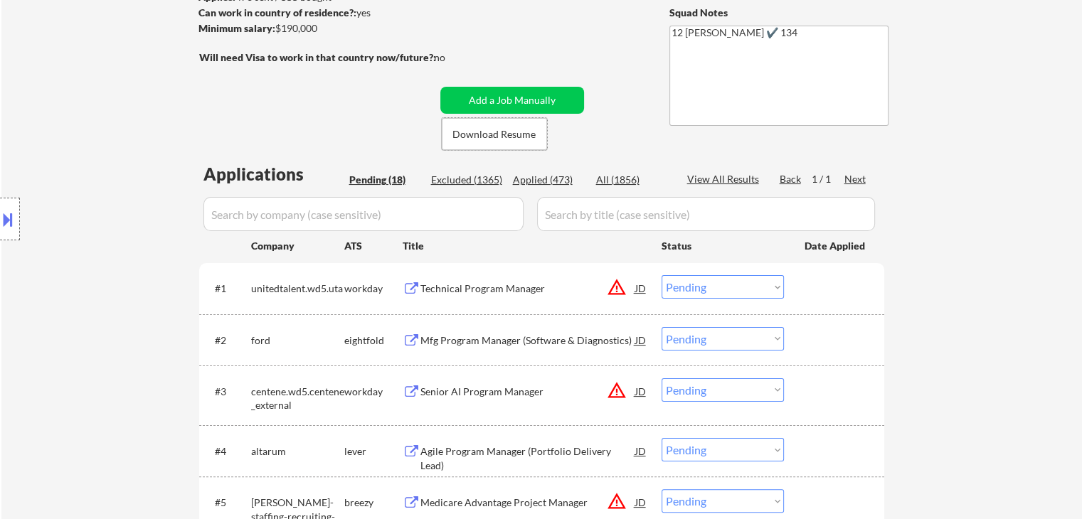
scroll to position [356, 0]
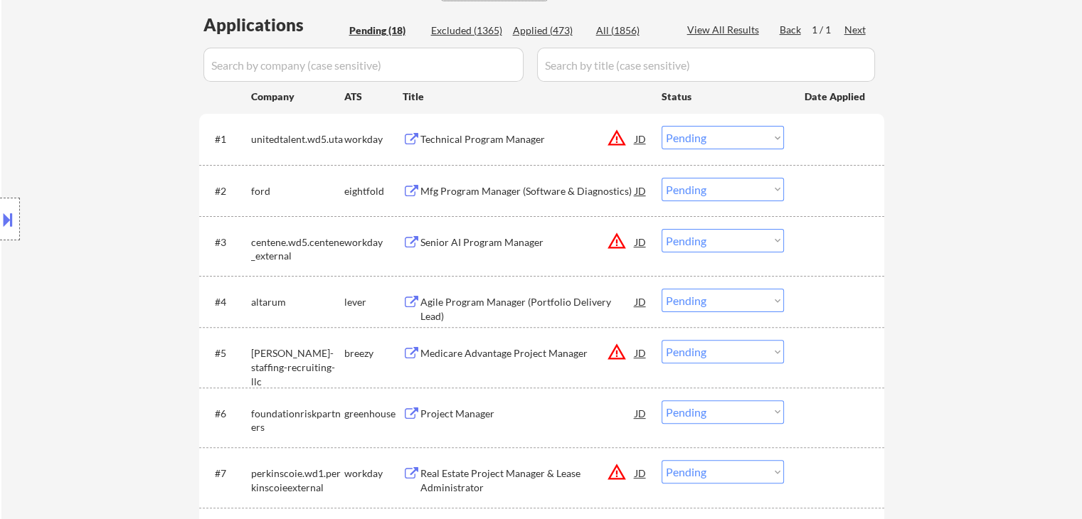
click at [554, 197] on div "Mfg Program Manager (Software & Diagnostics)" at bounding box center [528, 191] width 215 height 14
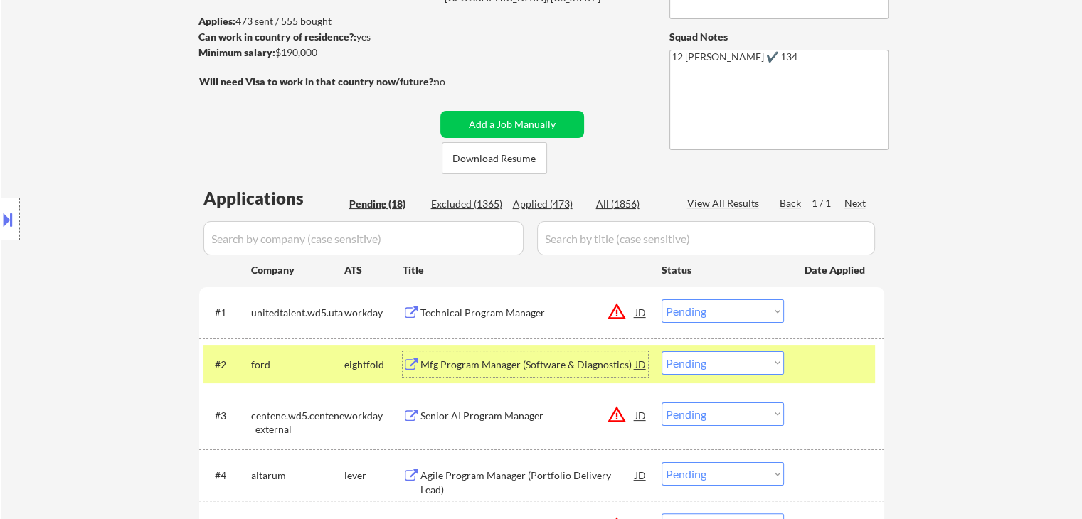
scroll to position [71, 0]
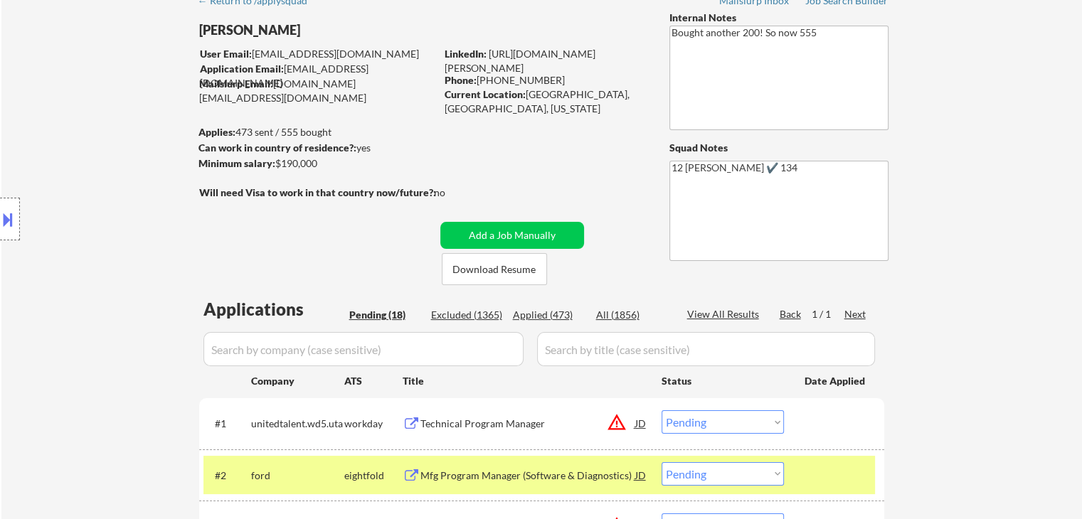
drag, startPoint x: 482, startPoint y: 79, endPoint x: 552, endPoint y: 80, distance: 69.7
click at [552, 80] on div "Phone: [PHONE_NUMBER]" at bounding box center [545, 80] width 201 height 14
copy div "510) 807-1589"
drag, startPoint x: 528, startPoint y: 95, endPoint x: 578, endPoint y: 95, distance: 49.8
click at [578, 95] on div "Current Location: [GEOGRAPHIC_DATA], [GEOGRAPHIC_DATA], [US_STATE]" at bounding box center [545, 102] width 201 height 28
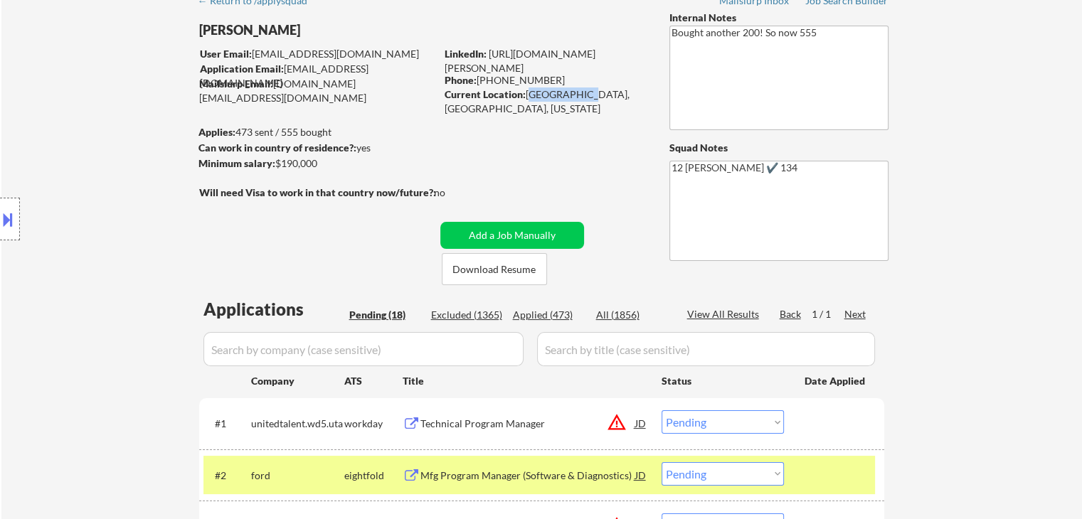
copy div "[GEOGRAPHIC_DATA], [GEOGRAPHIC_DATA]"
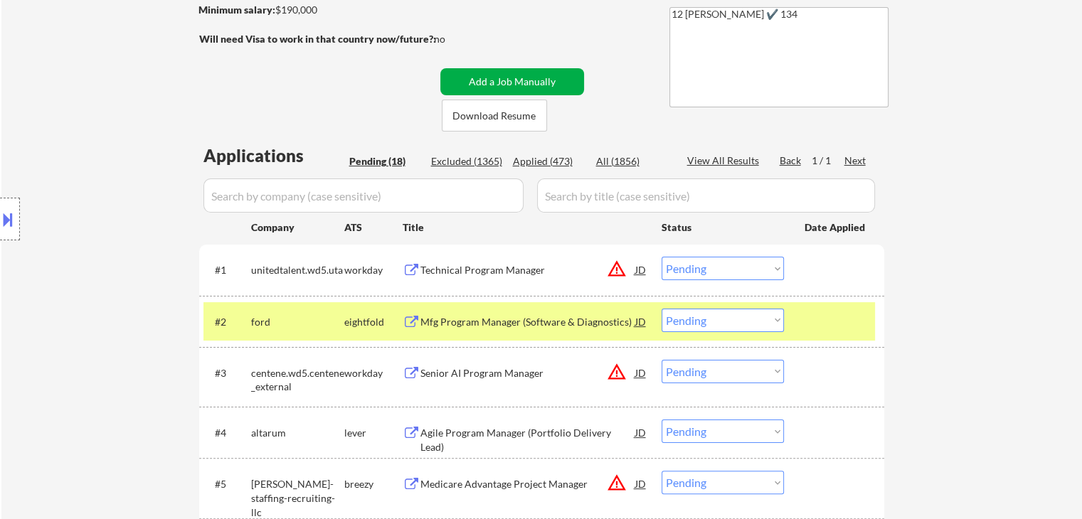
scroll to position [356, 0]
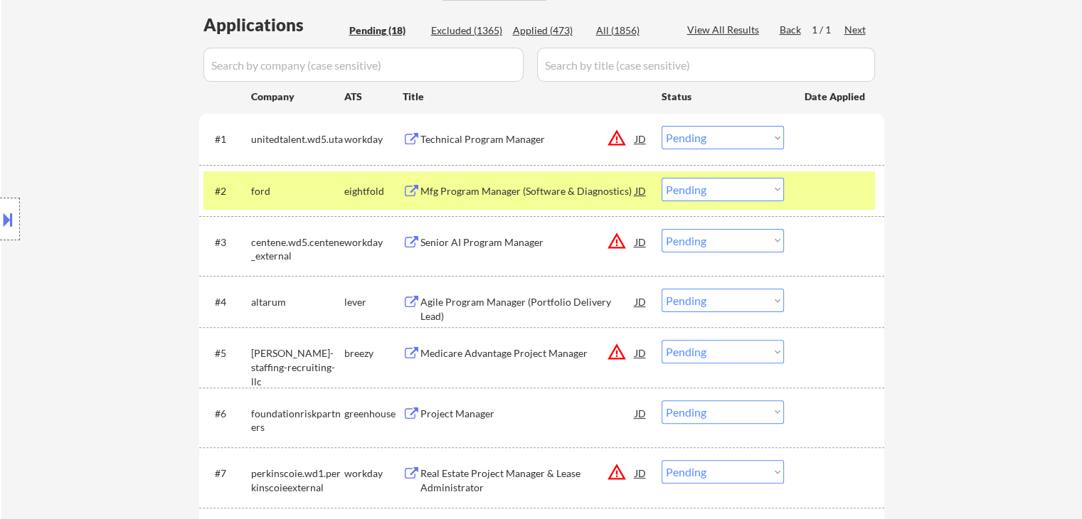
click at [275, 197] on div "ford" at bounding box center [297, 191] width 93 height 14
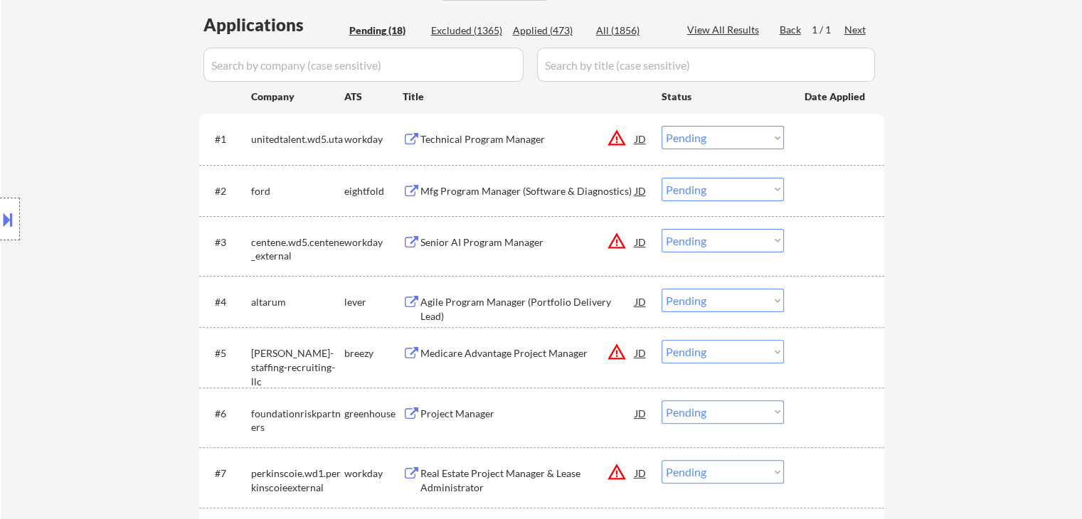
click at [545, 302] on div "Agile Program Manager (Portfolio Delivery Lead)" at bounding box center [528, 309] width 215 height 28
